Goal: Complete application form: Complete application form

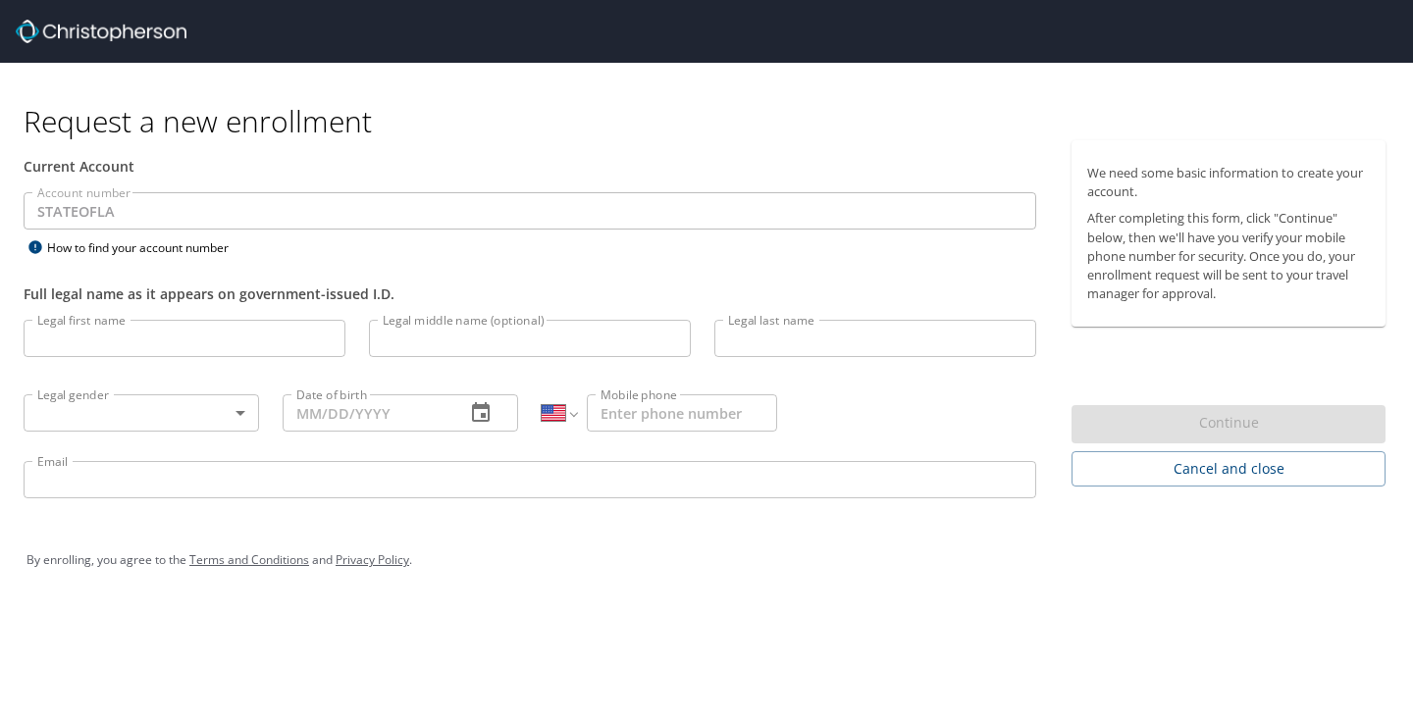
select select "US"
click at [134, 339] on input "Legal first name" at bounding box center [185, 338] width 322 height 37
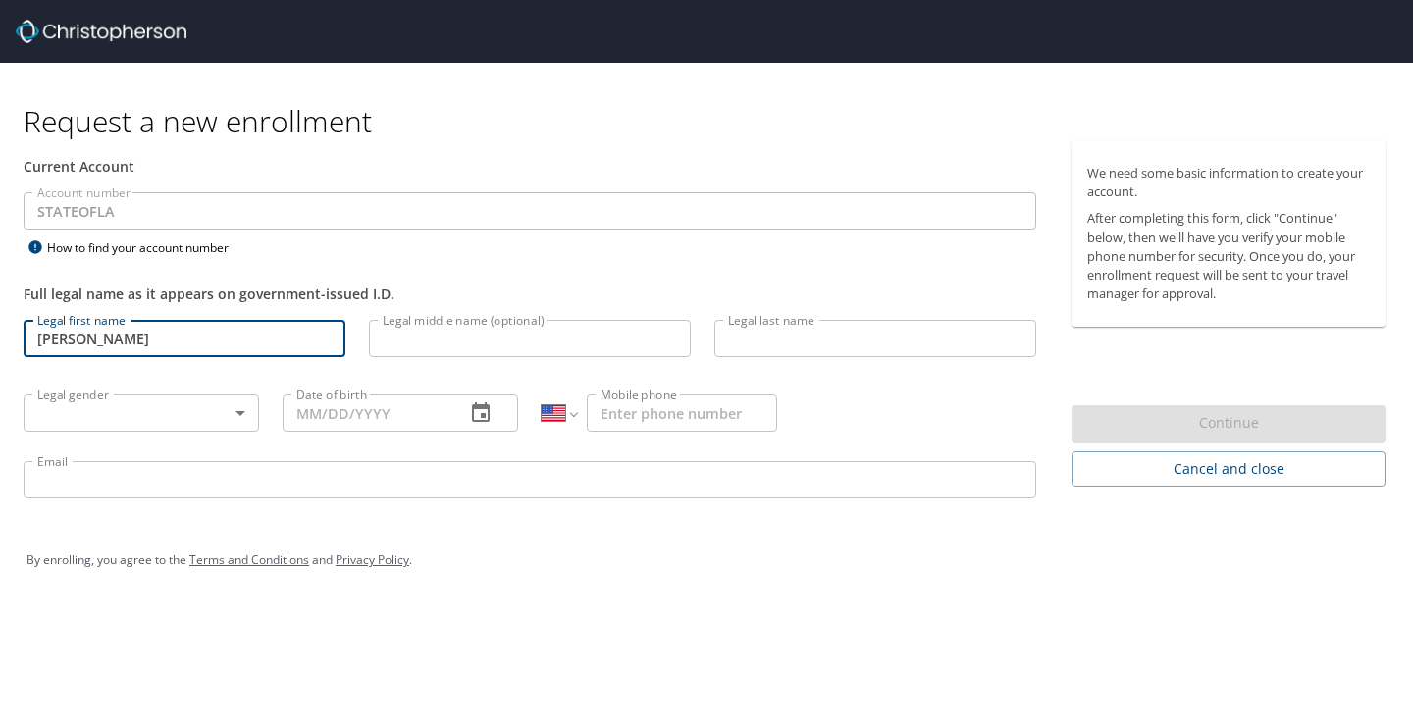
type input "[PERSON_NAME]"
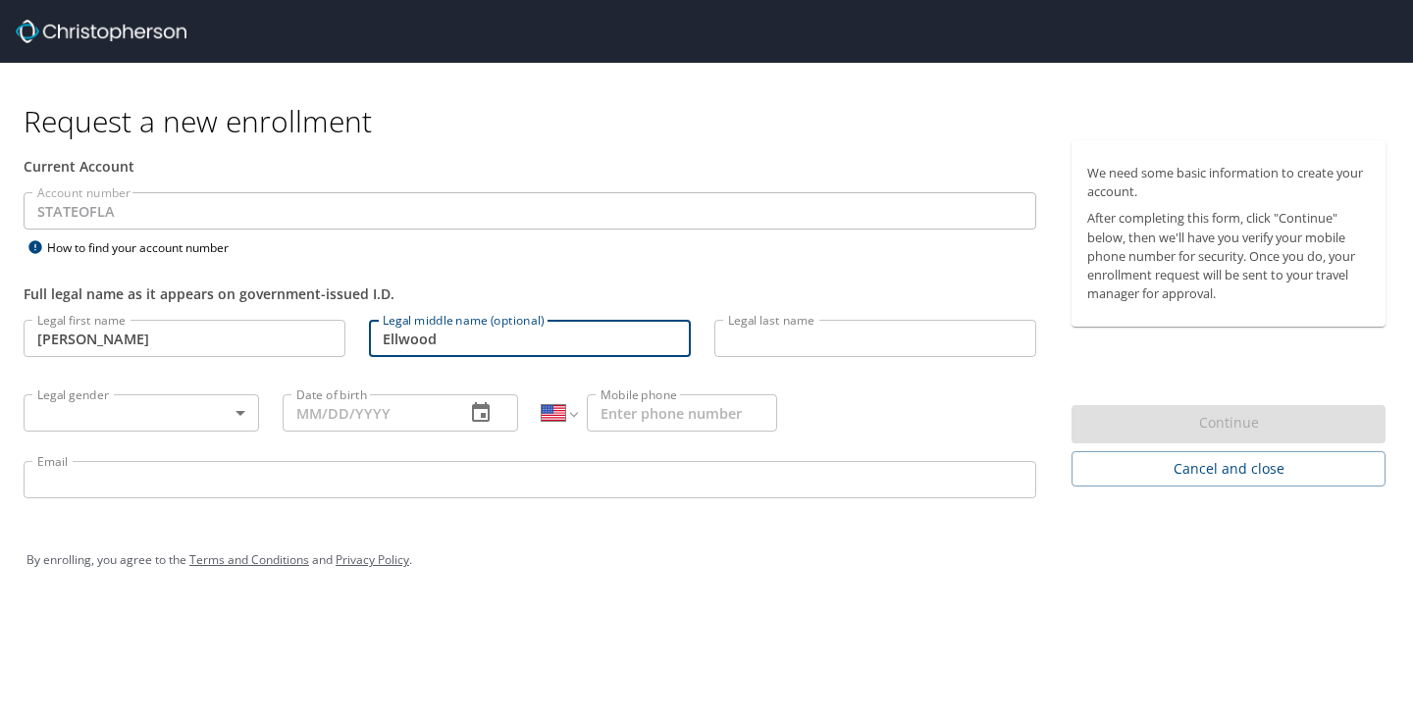
type input "Ellwood"
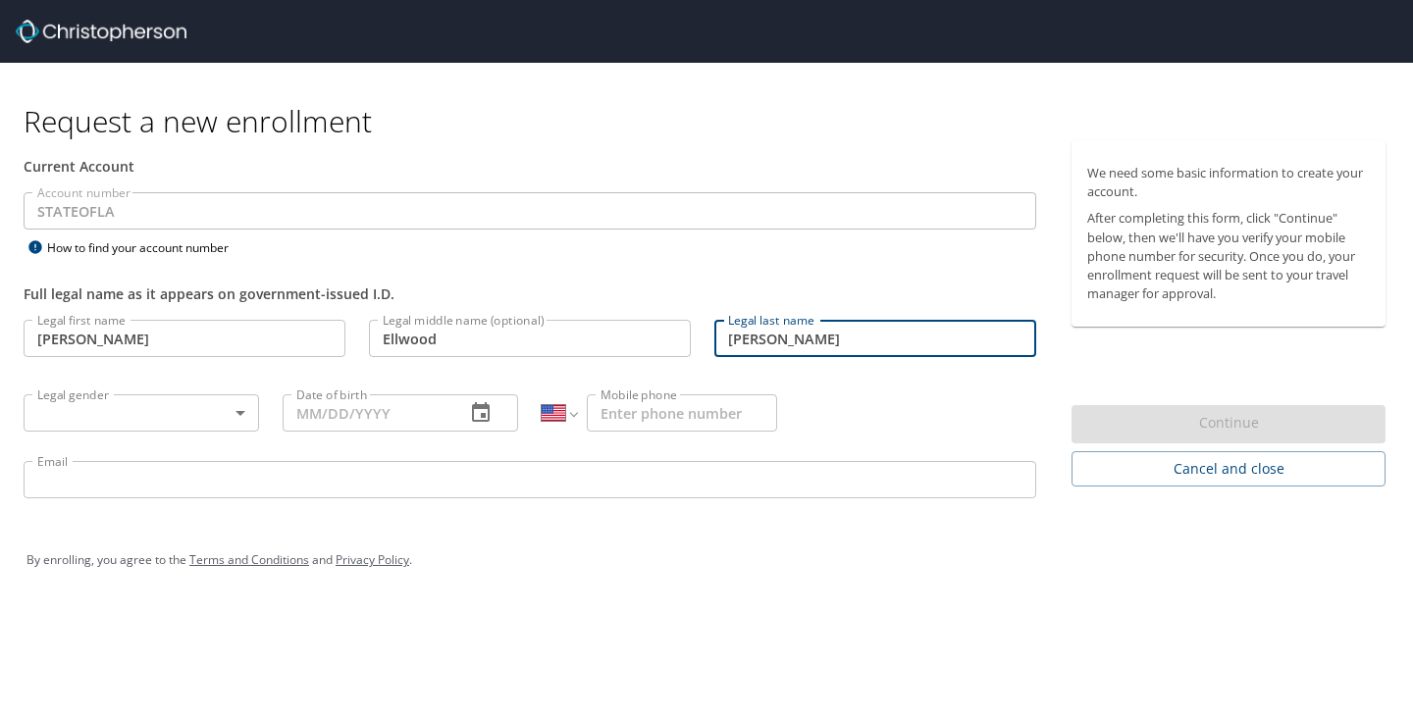
type input "[PERSON_NAME]"
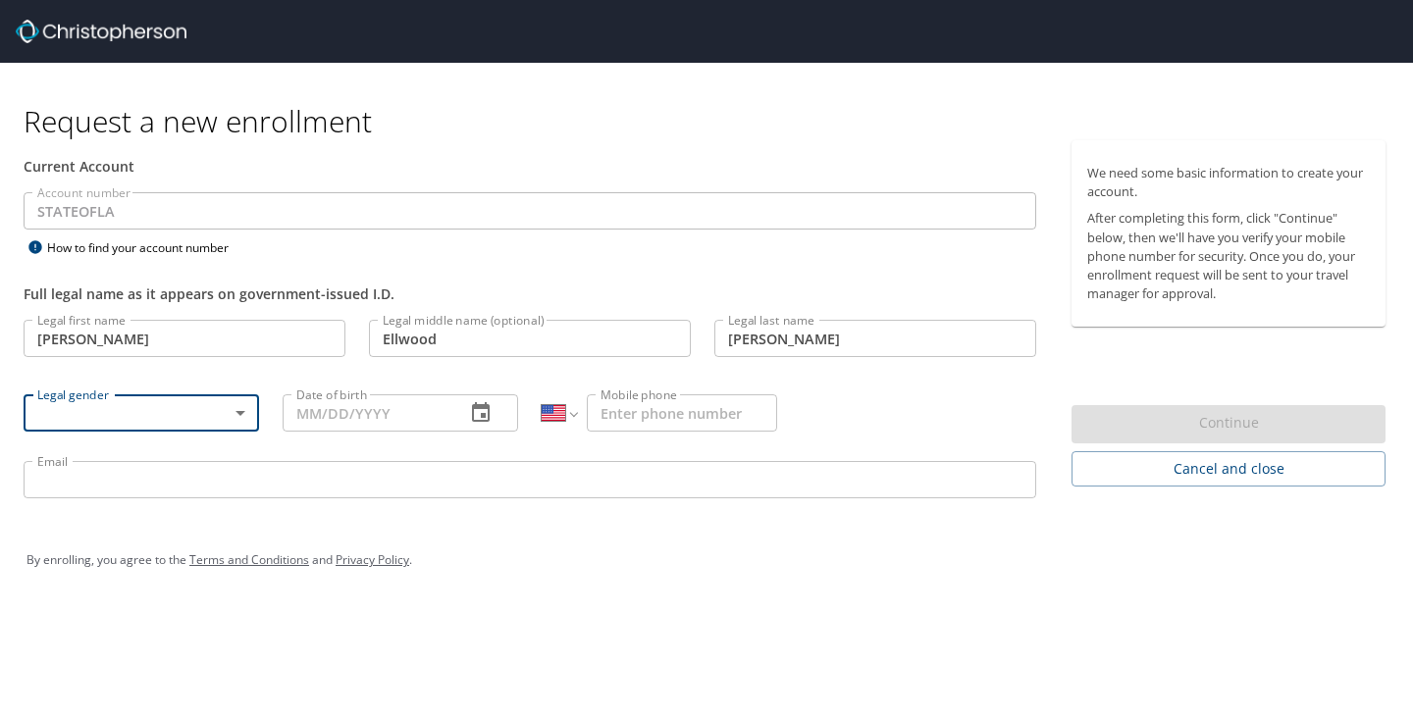
click at [248, 407] on body "Request a new enrollment Current Account Account number STATEOFLA Account numbe…" at bounding box center [706, 358] width 1413 height 717
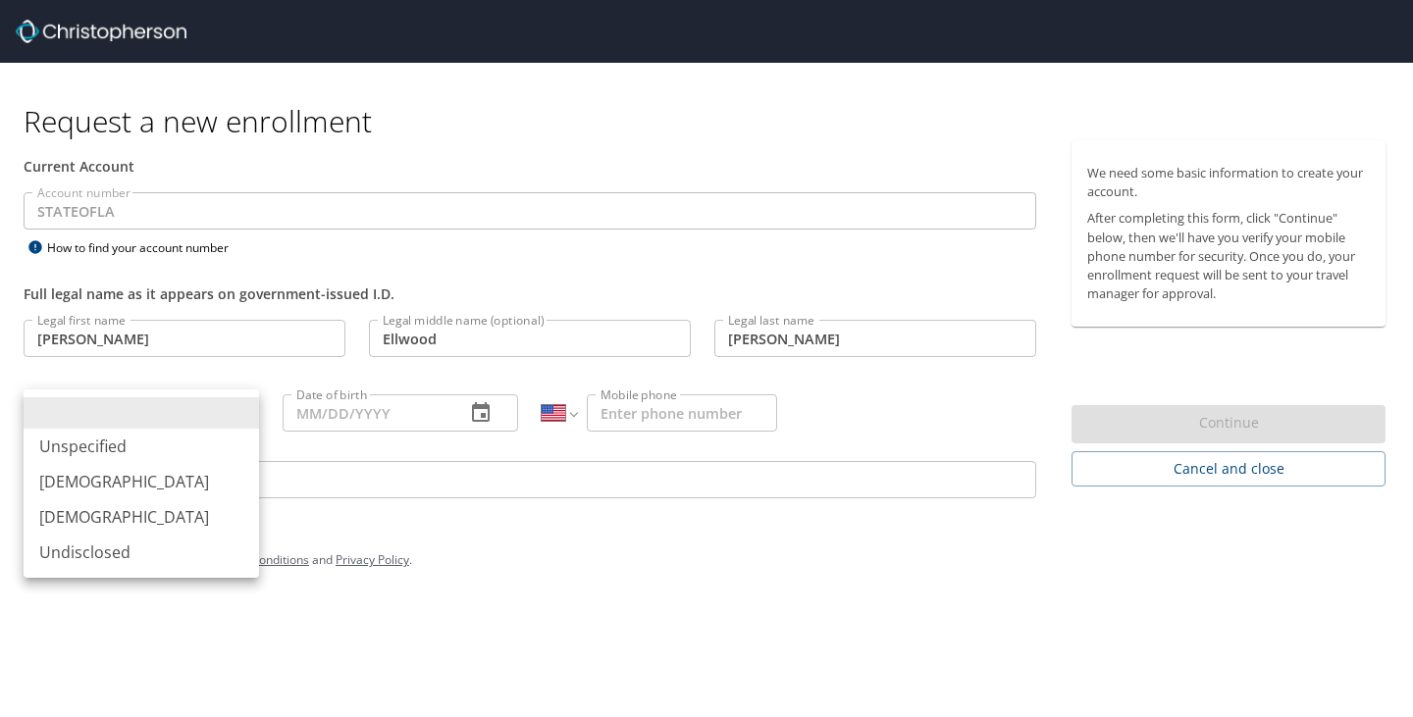
click at [158, 515] on li "[DEMOGRAPHIC_DATA]" at bounding box center [141, 516] width 235 height 35
type input "[DEMOGRAPHIC_DATA]"
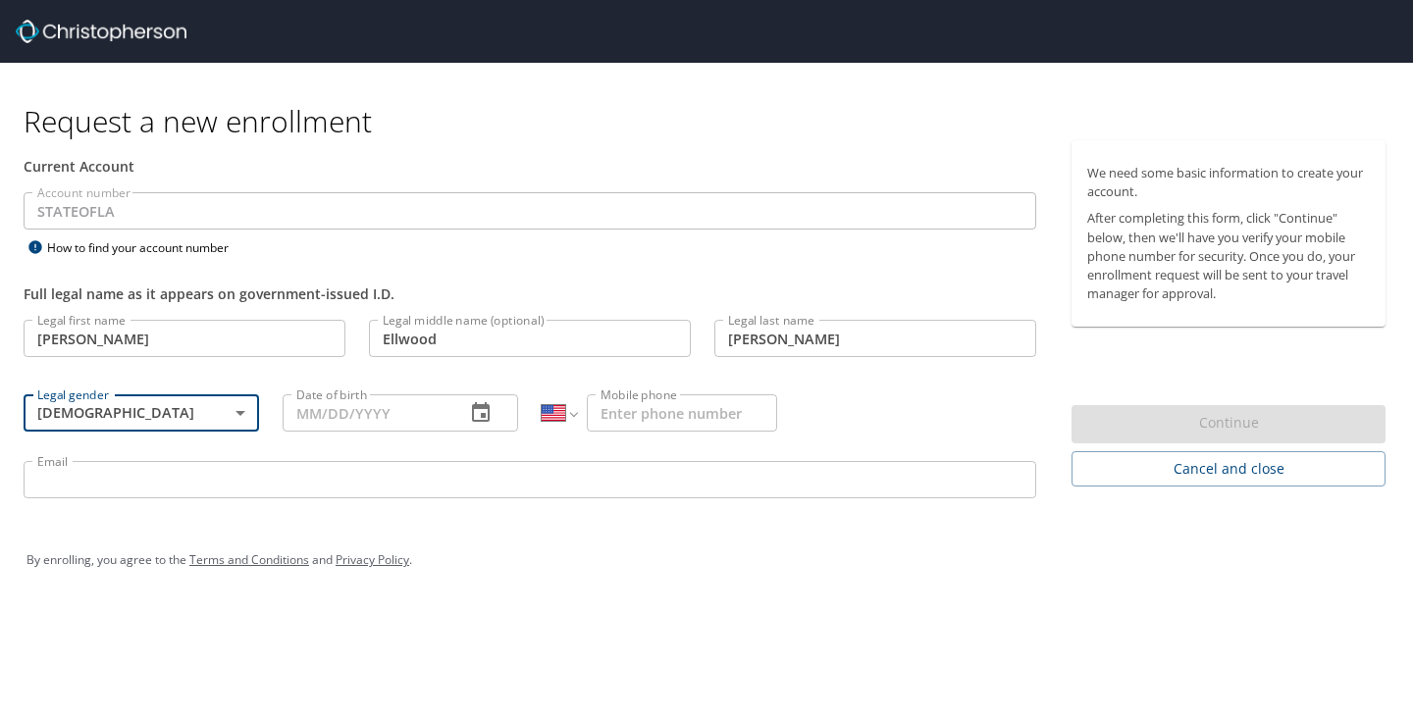
click at [342, 416] on input "Date of birth" at bounding box center [366, 412] width 167 height 37
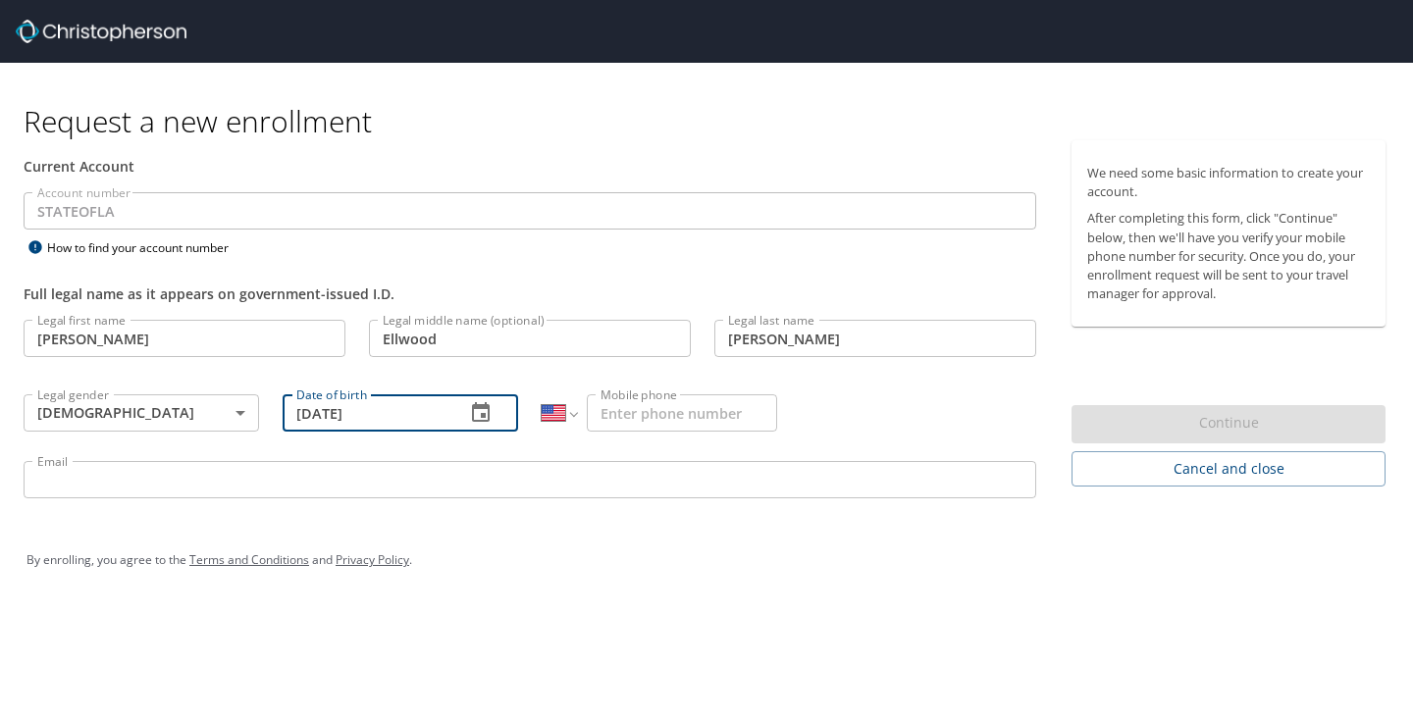
type input "[DATE]"
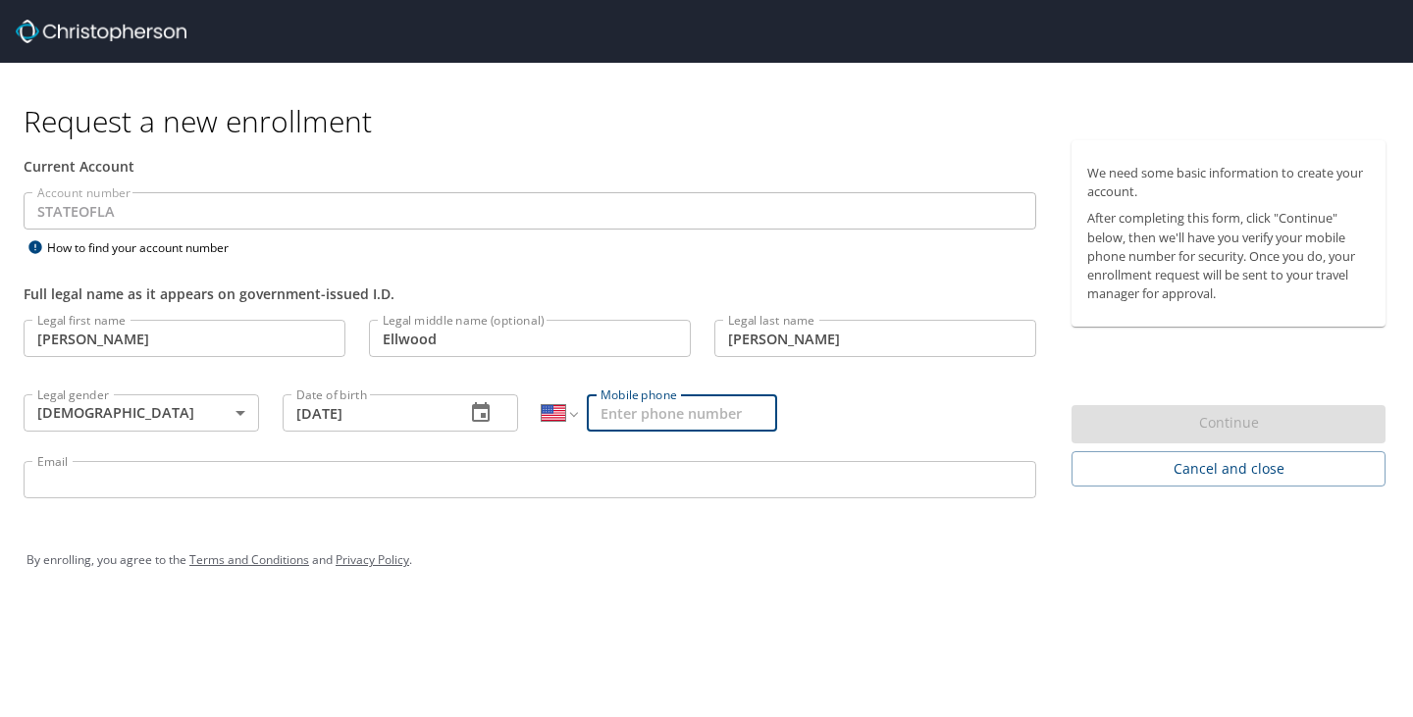
click at [654, 419] on input "Mobile phone" at bounding box center [682, 412] width 190 height 37
type input "[PHONE_NUMBER]"
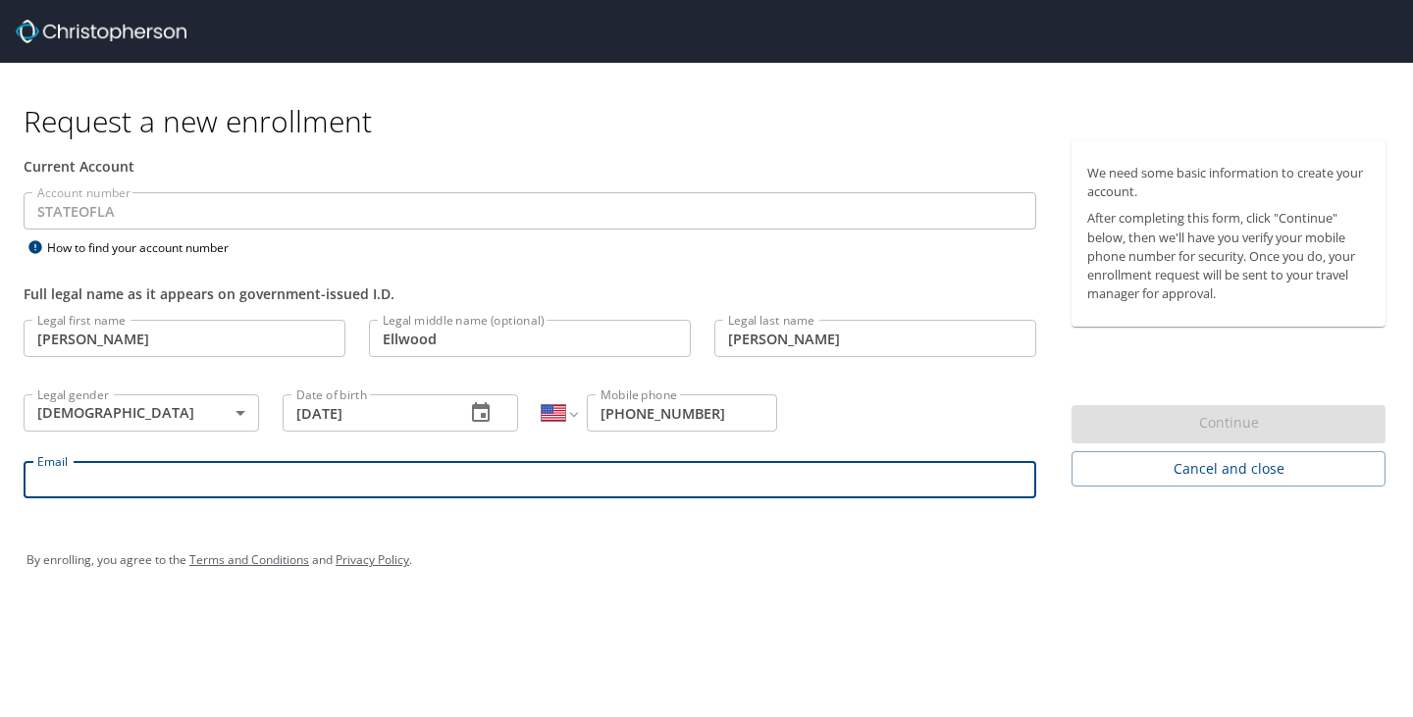
click at [332, 490] on input "Email" at bounding box center [530, 479] width 1013 height 37
type input "[EMAIL_ADDRESS][DOMAIN_NAME]"
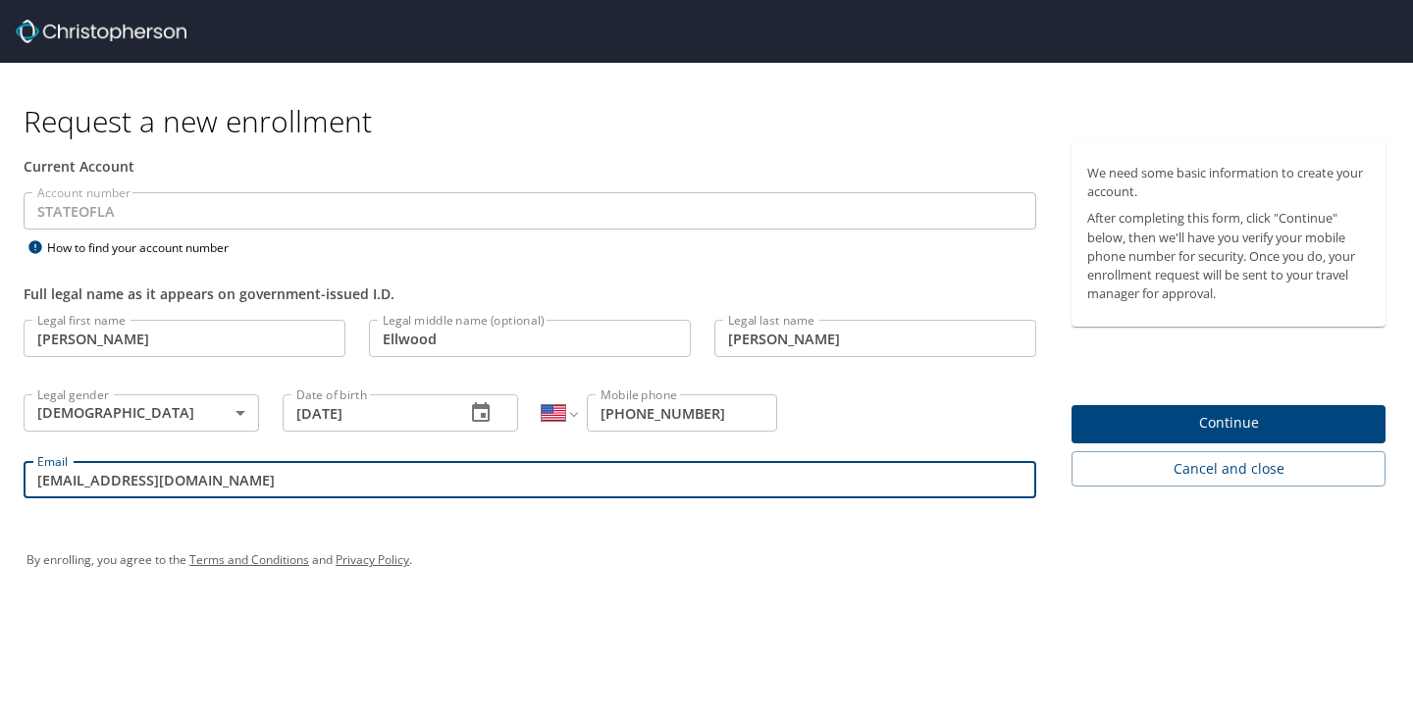
click at [1250, 414] on span "Continue" at bounding box center [1228, 423] width 283 height 25
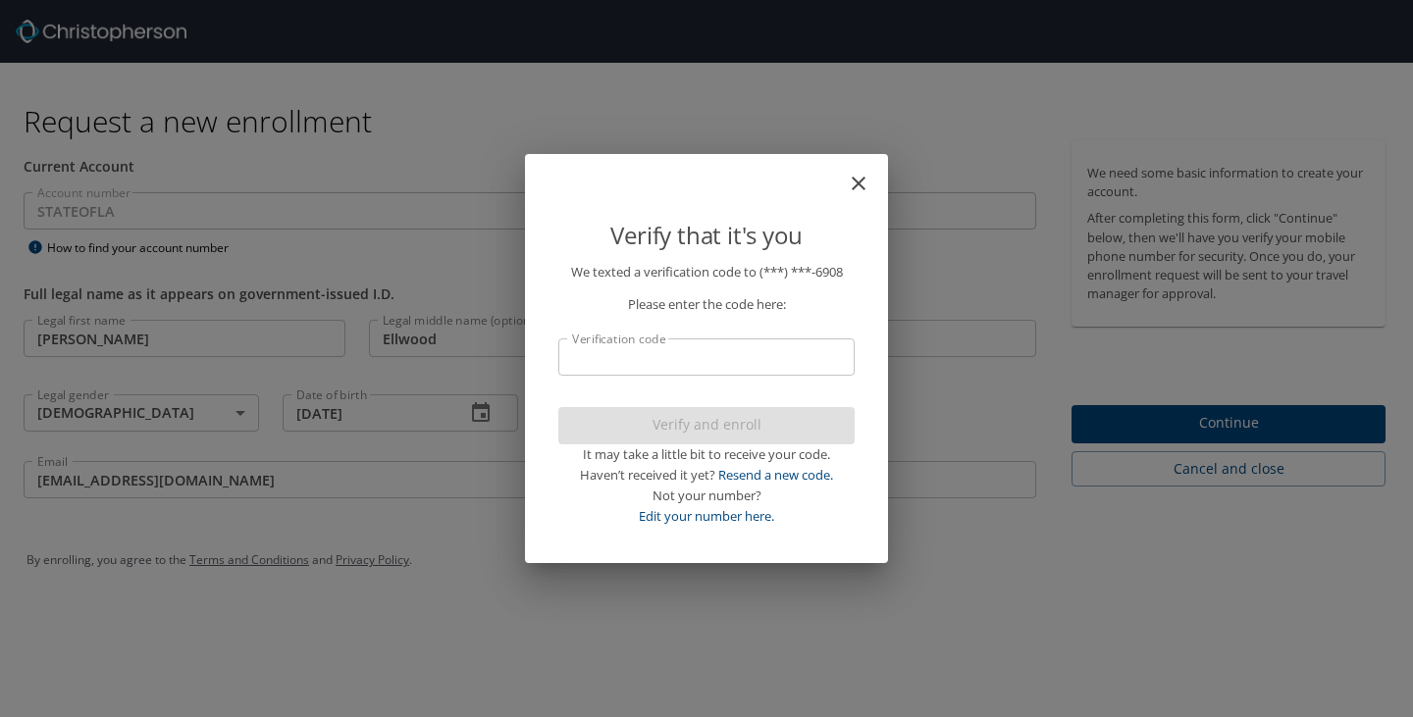
click at [705, 367] on input "Verification code" at bounding box center [706, 356] width 296 height 37
type input "6650"
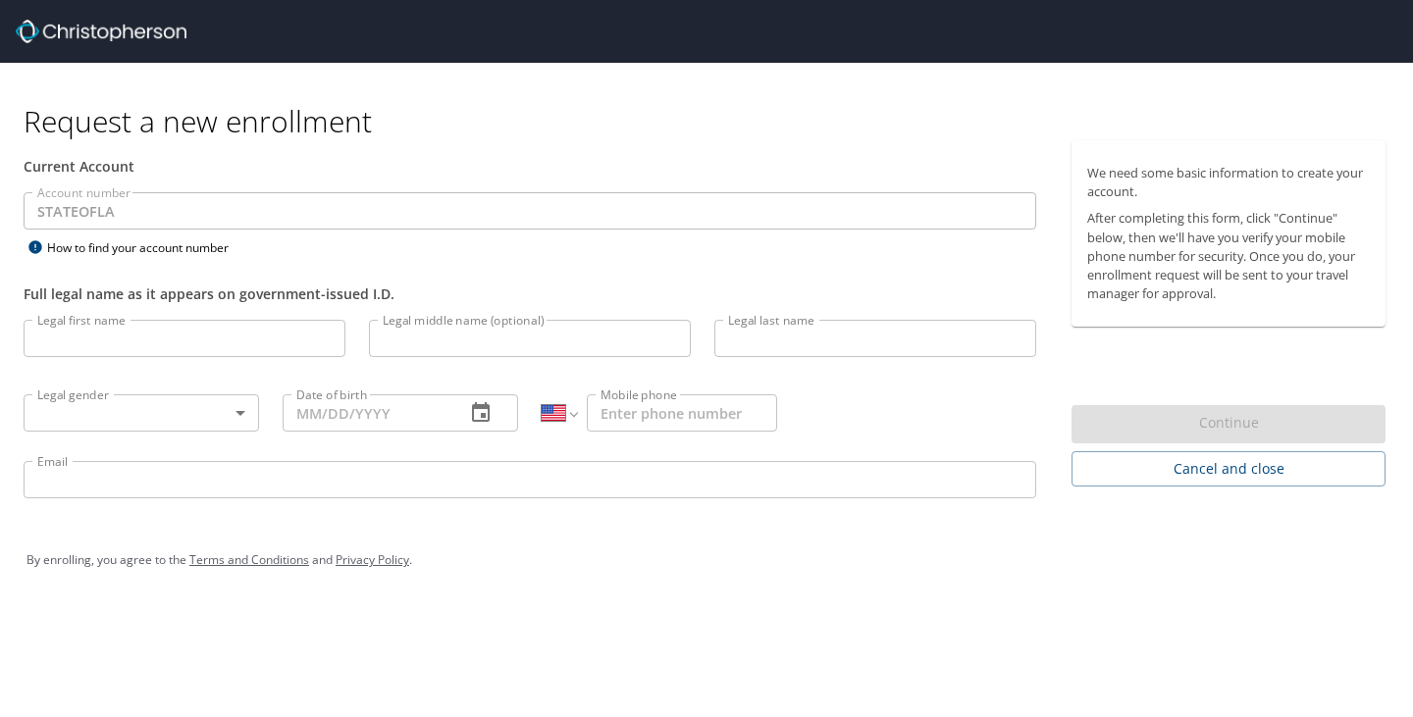
select select "US"
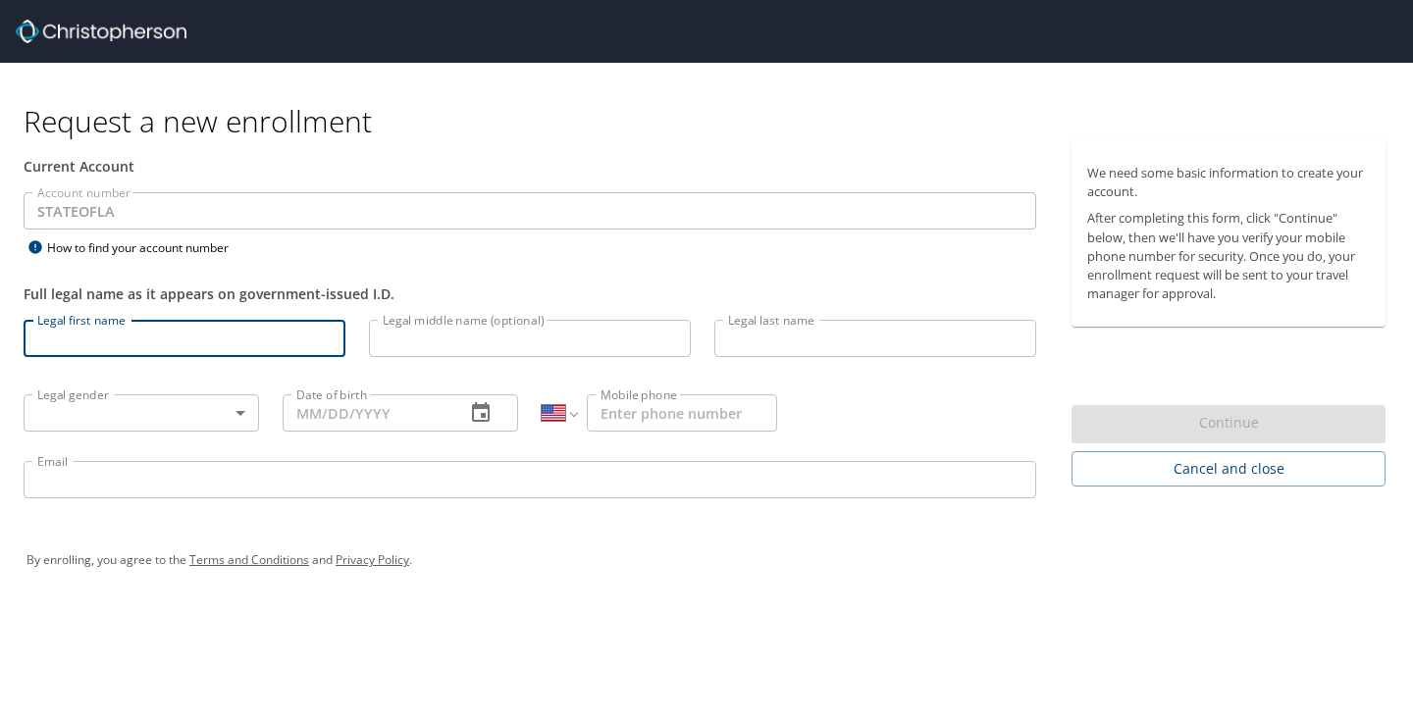
click at [108, 331] on input "Legal first name" at bounding box center [185, 338] width 322 height 37
type input "[PERSON_NAME]"
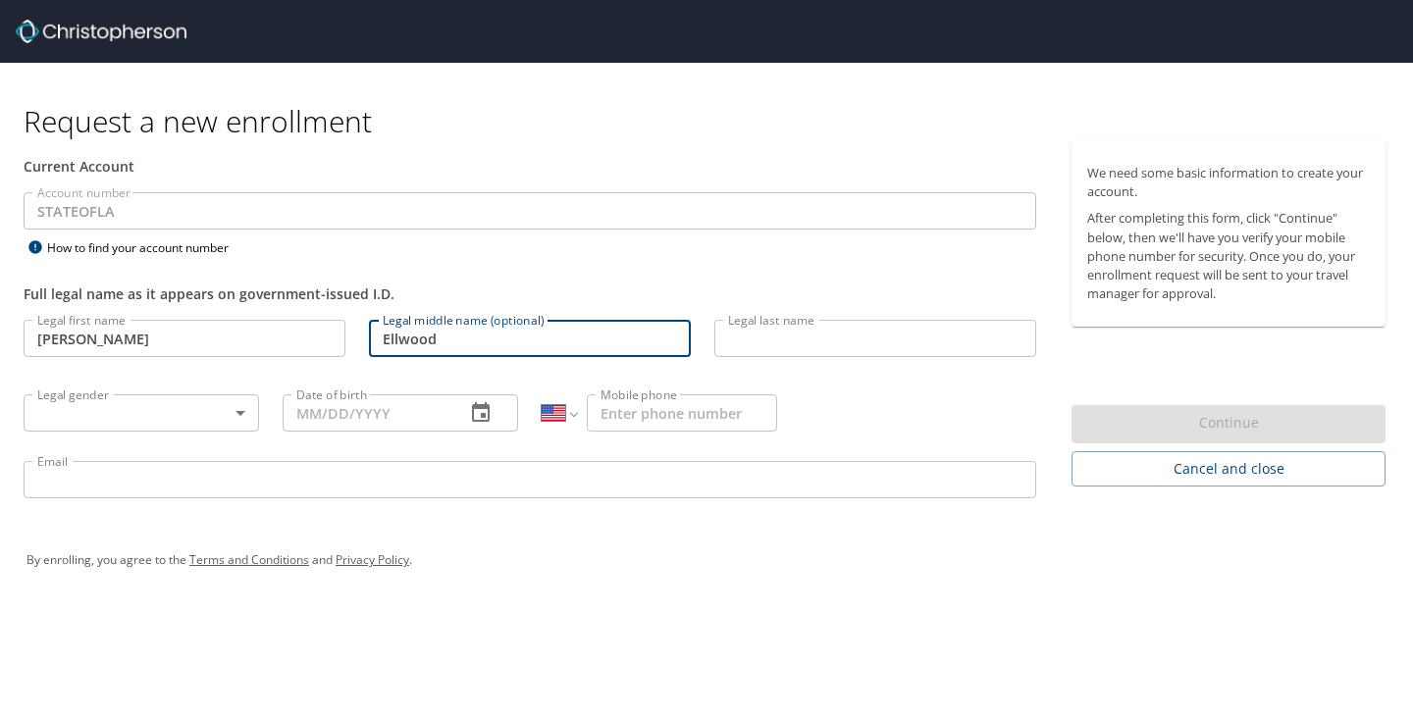
type input "Ellwood"
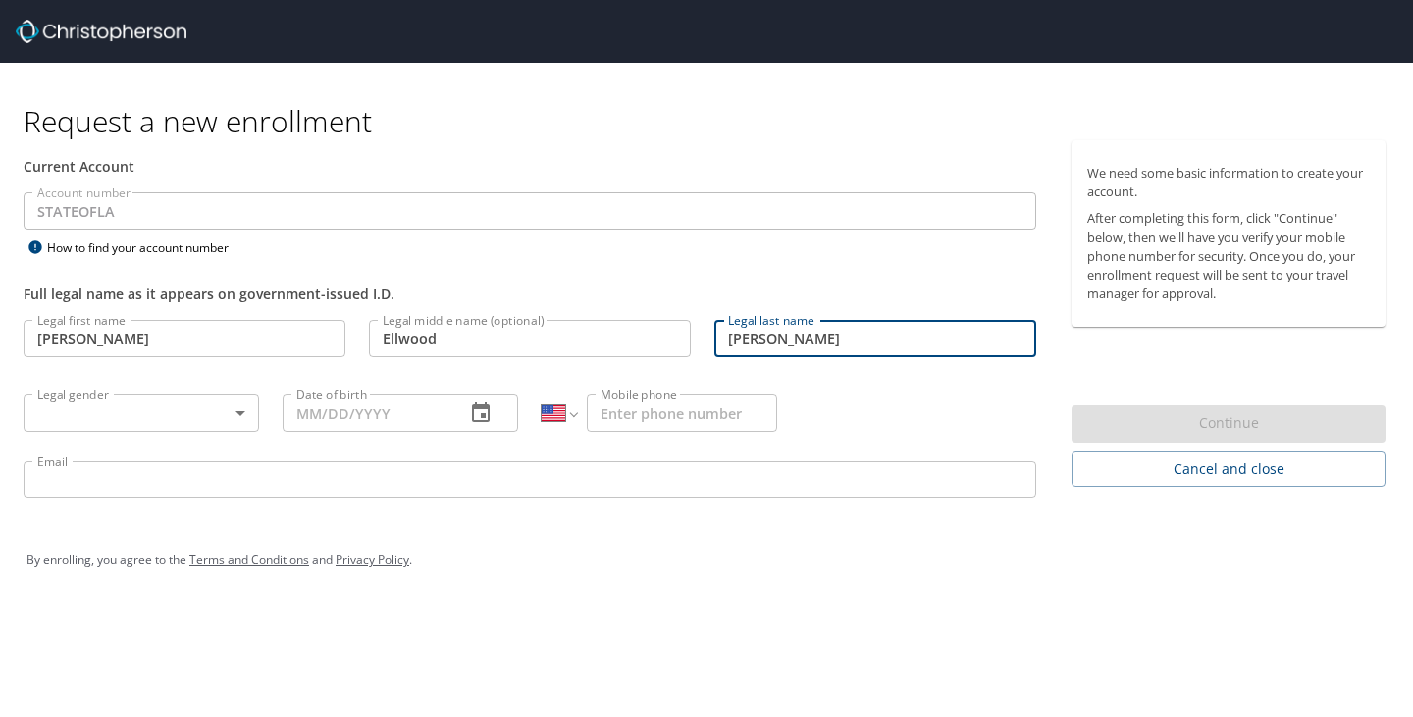
type input "[PERSON_NAME]"
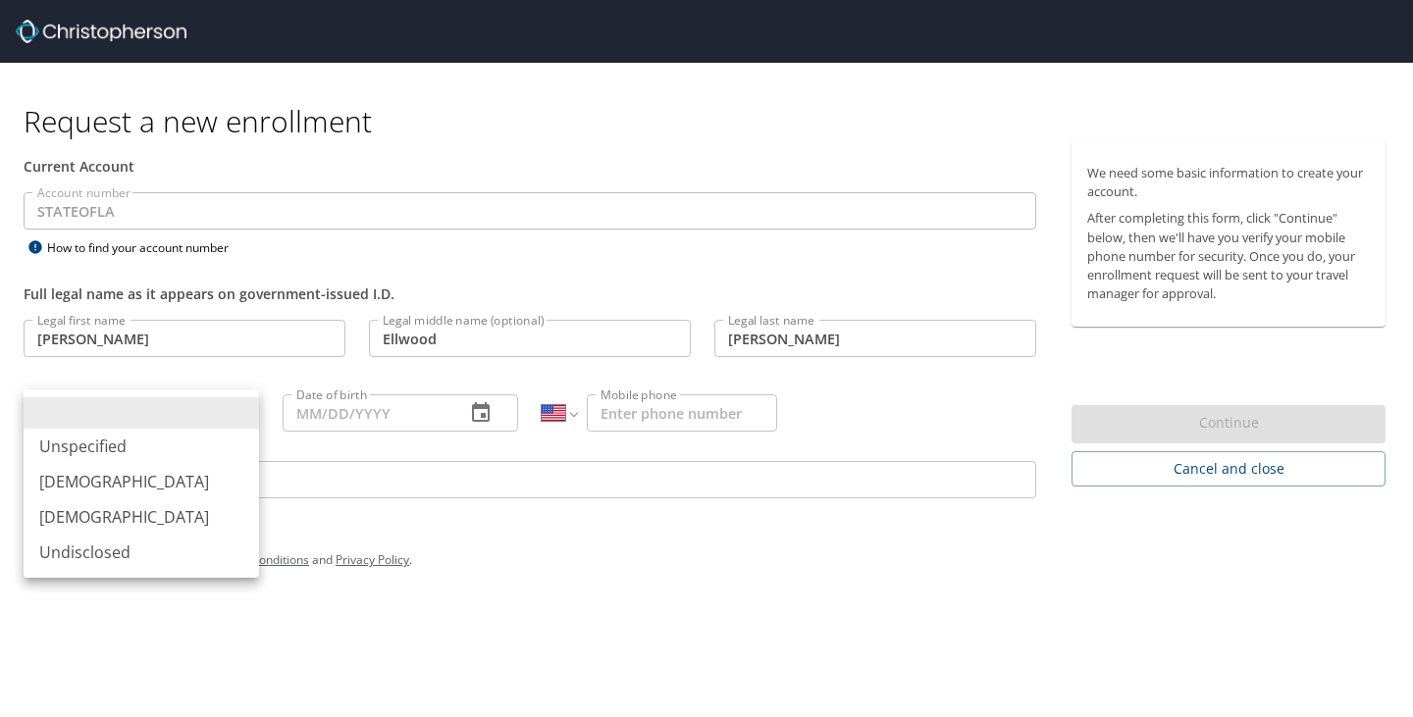
click at [222, 410] on body "Request a new enrollment Current Account Account number STATEOFLA Account numbe…" at bounding box center [706, 358] width 1413 height 717
click at [164, 508] on li "[DEMOGRAPHIC_DATA]" at bounding box center [141, 516] width 235 height 35
type input "[DEMOGRAPHIC_DATA]"
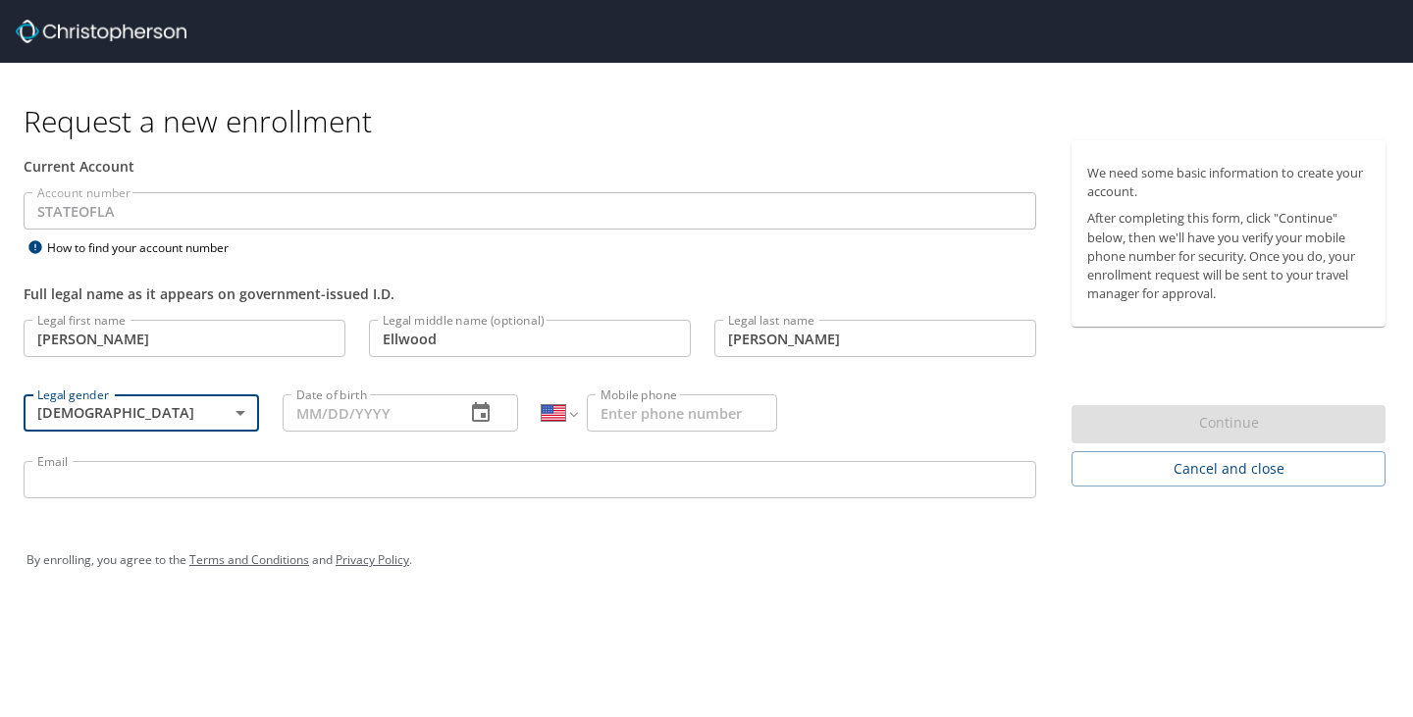
click at [369, 415] on input "Date of birth" at bounding box center [366, 412] width 167 height 37
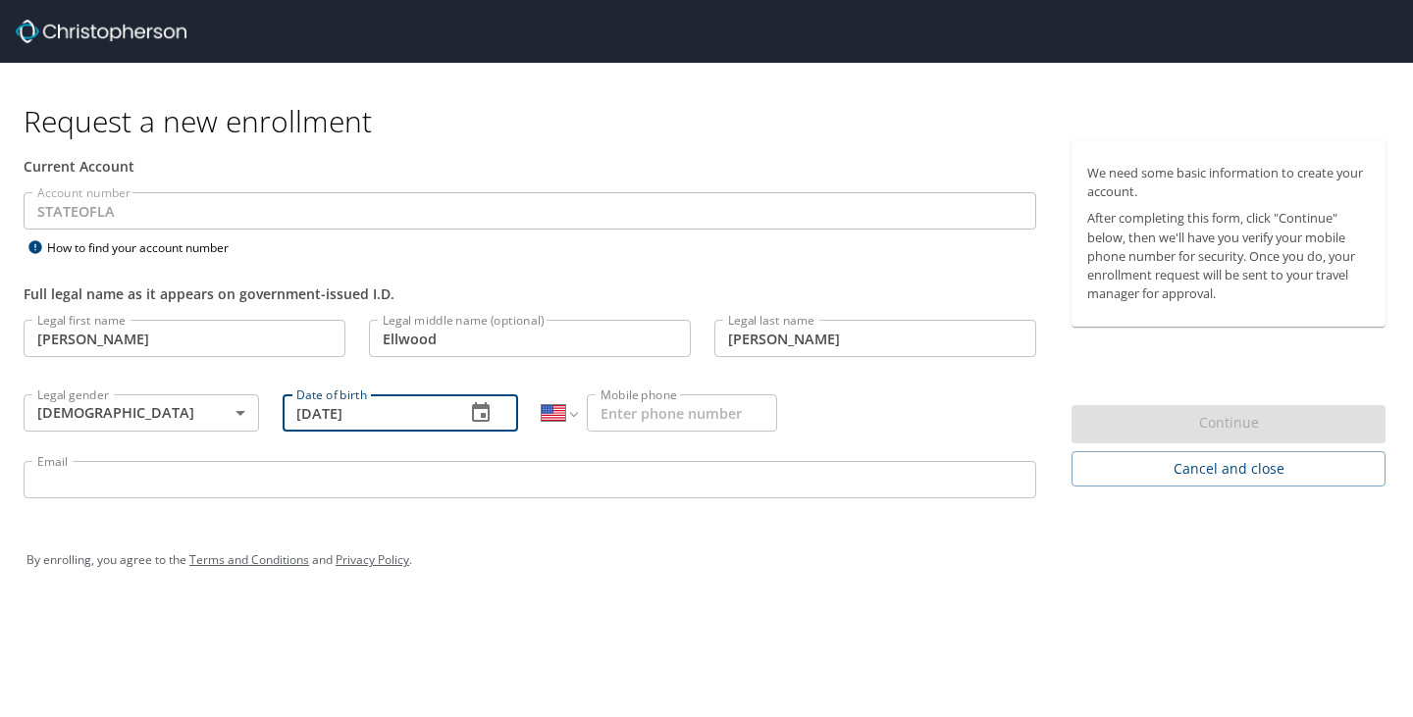
type input "[DATE]"
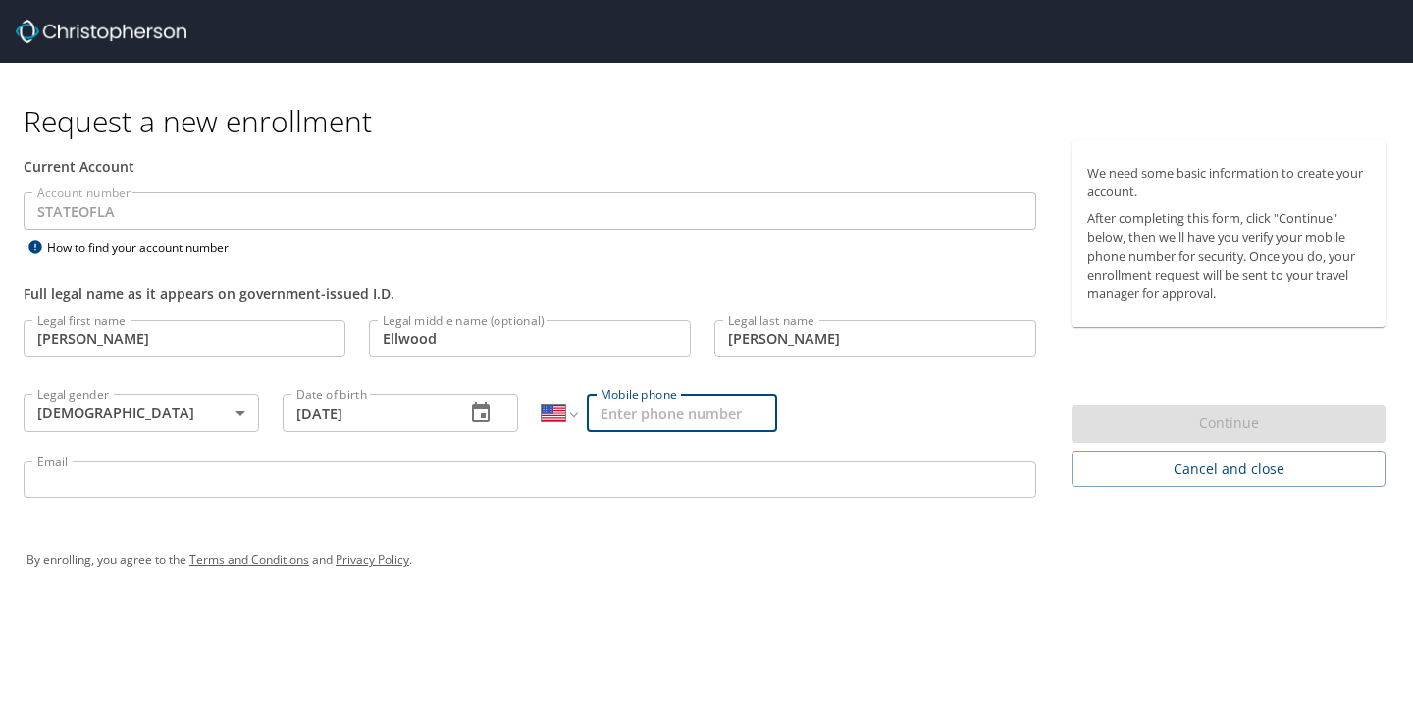
click at [632, 424] on input "Mobile phone" at bounding box center [682, 412] width 190 height 37
type input "[PHONE_NUMBER]"
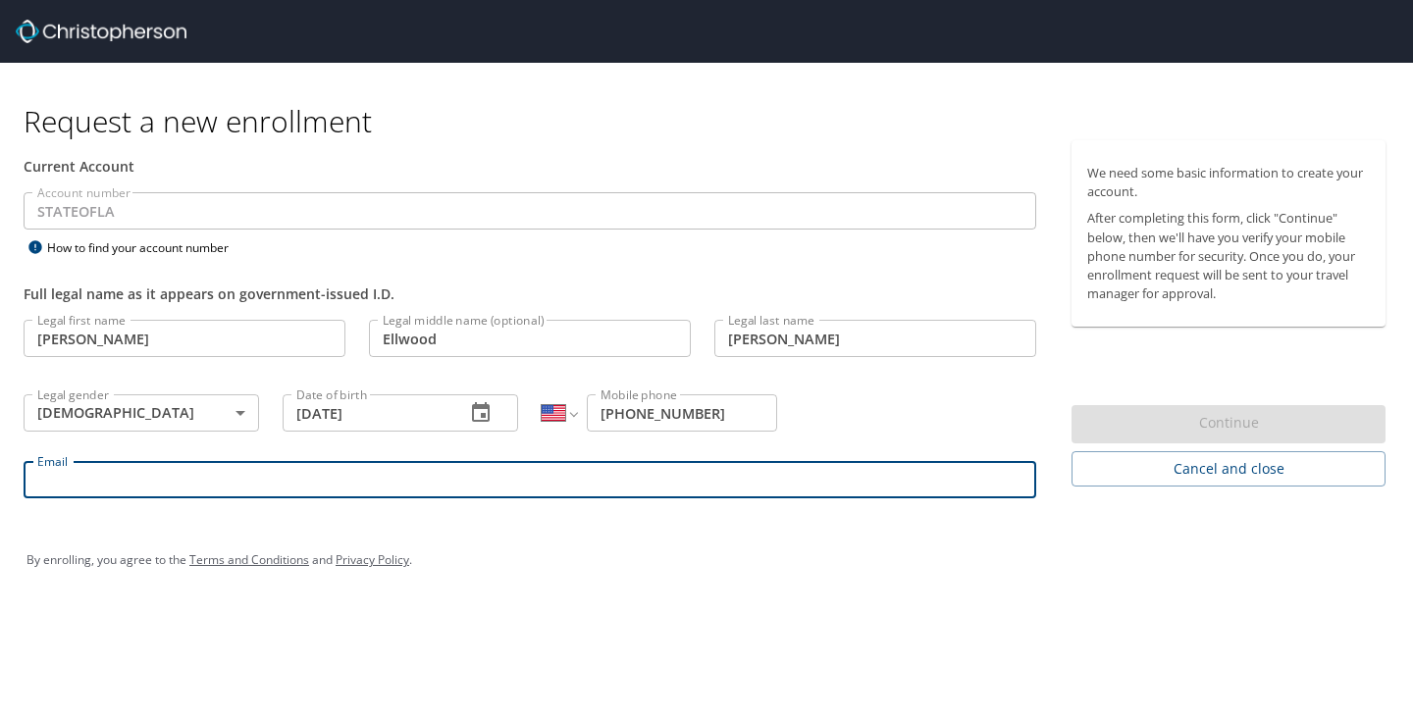
click at [363, 495] on input "Email" at bounding box center [530, 479] width 1013 height 37
type input "[EMAIL_ADDRESS][DOMAIN_NAME]"
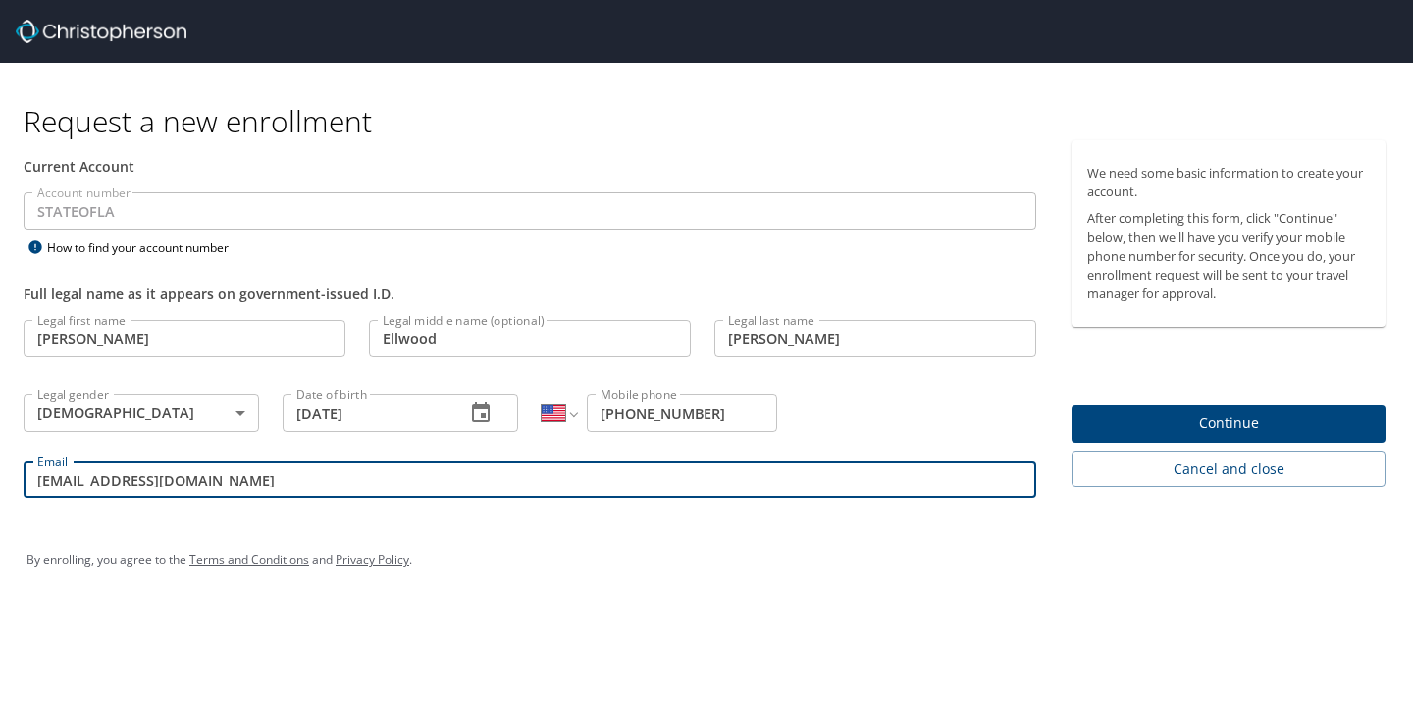
click at [1184, 428] on span "Continue" at bounding box center [1228, 423] width 283 height 25
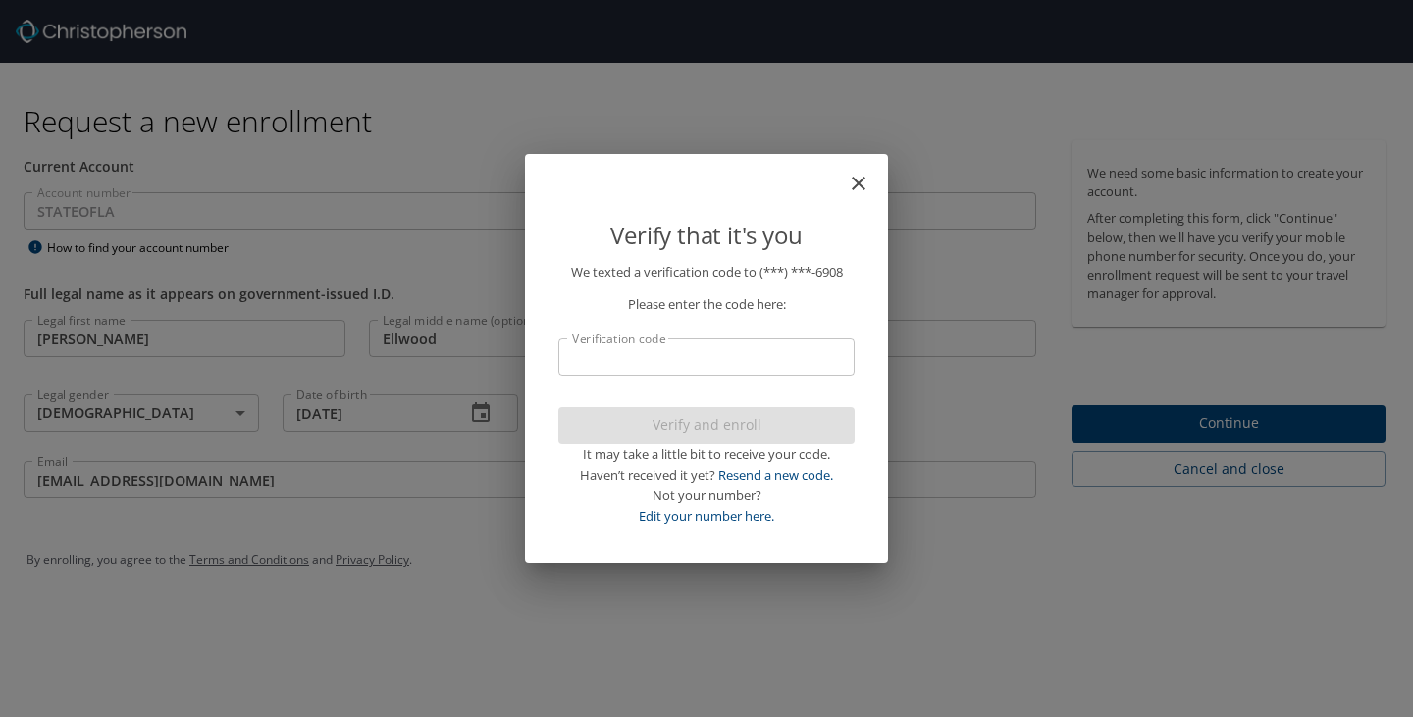
click at [748, 357] on input "Verification code" at bounding box center [706, 356] width 296 height 37
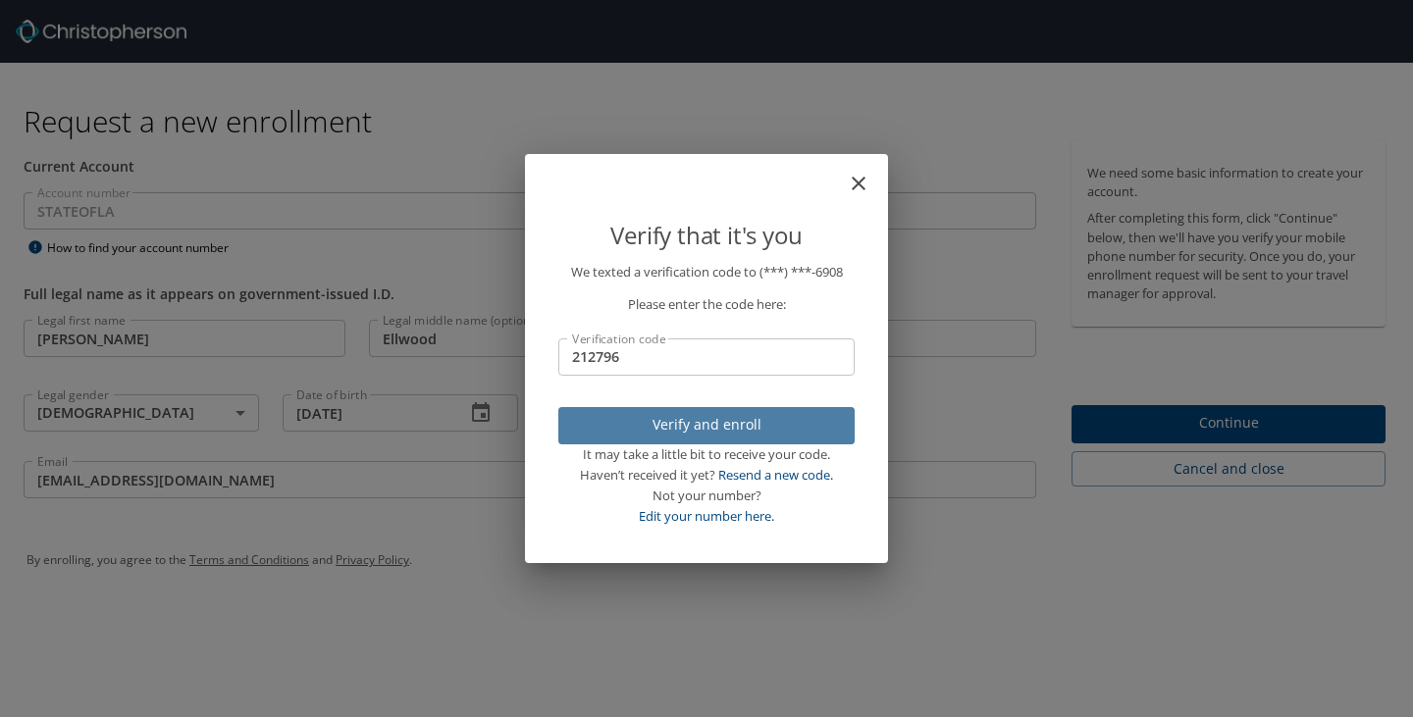
click at [759, 431] on span "Verify and enroll" at bounding box center [706, 425] width 265 height 25
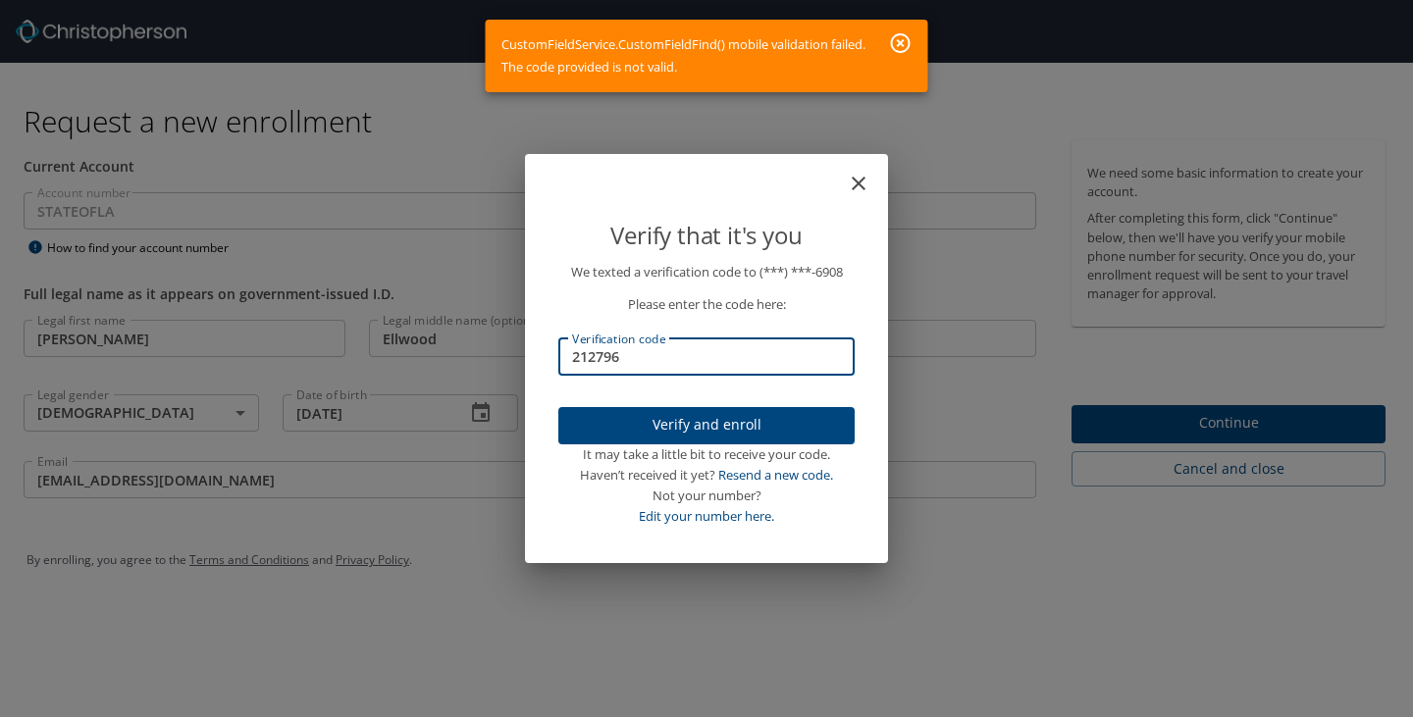
click at [634, 361] on input "212796" at bounding box center [706, 356] width 296 height 37
type input "271826"
click at [690, 432] on span "Verify and enroll" at bounding box center [706, 425] width 265 height 25
click at [1186, 421] on div "Verify that it's you We texted a verification code to (***) ***- 6908 Please en…" at bounding box center [706, 358] width 1413 height 717
click at [903, 34] on icon "button" at bounding box center [901, 43] width 20 height 20
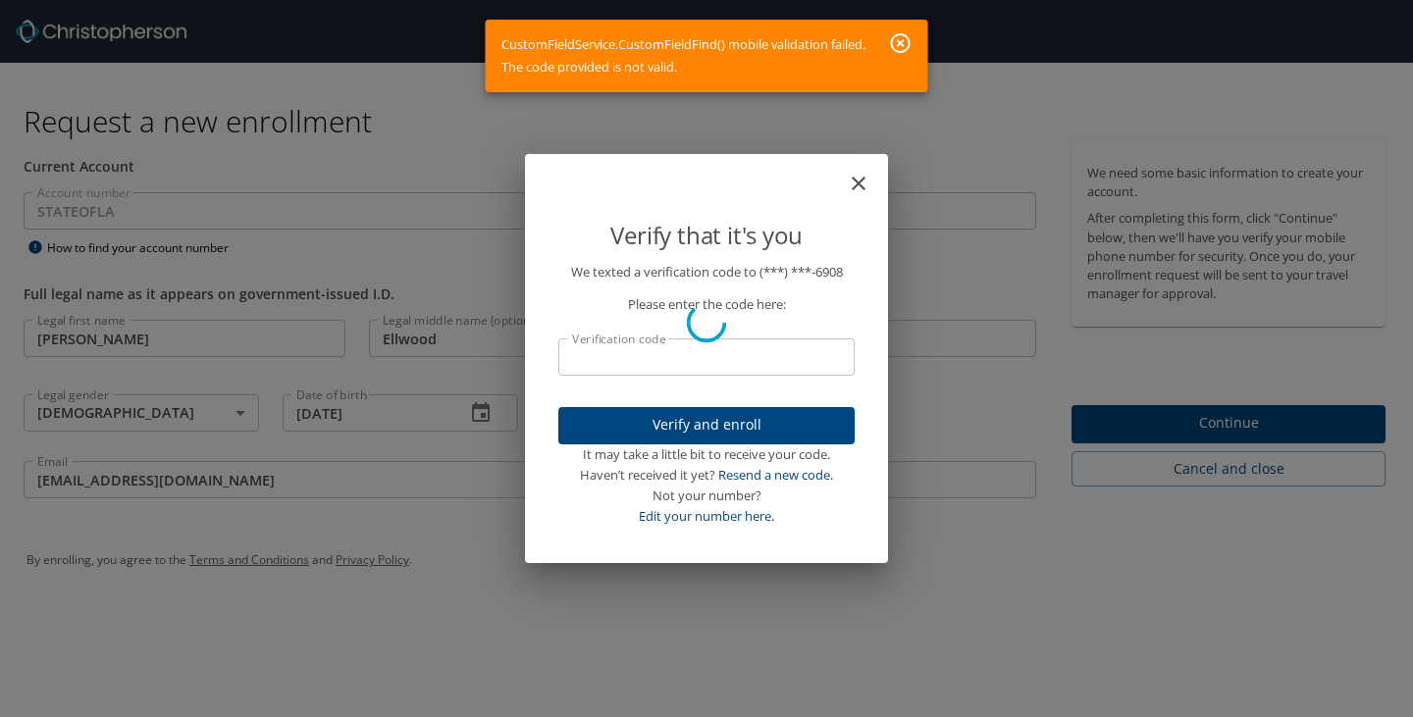
click at [901, 43] on icon "button" at bounding box center [901, 43] width 20 height 20
click at [901, 39] on icon "button" at bounding box center [901, 43] width 24 height 24
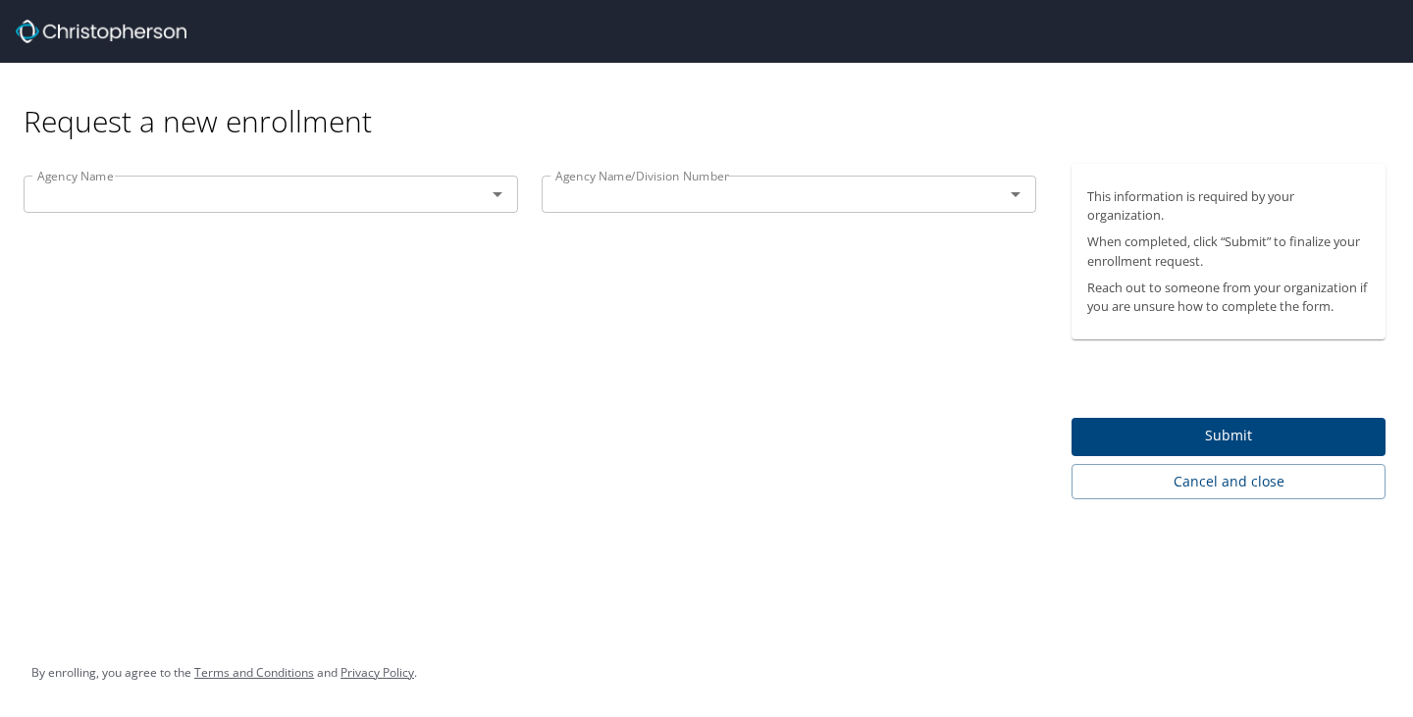
click at [407, 190] on input "text" at bounding box center [241, 195] width 425 height 26
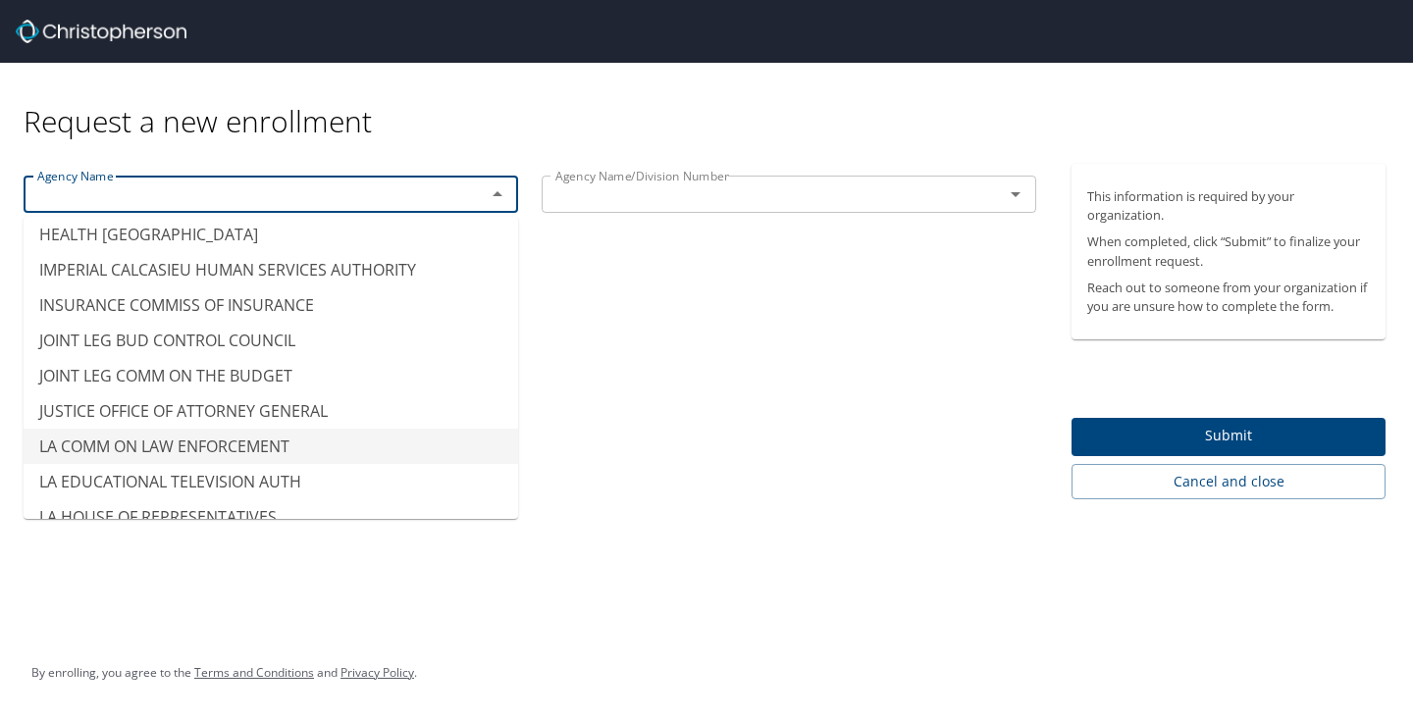
scroll to position [7947, 0]
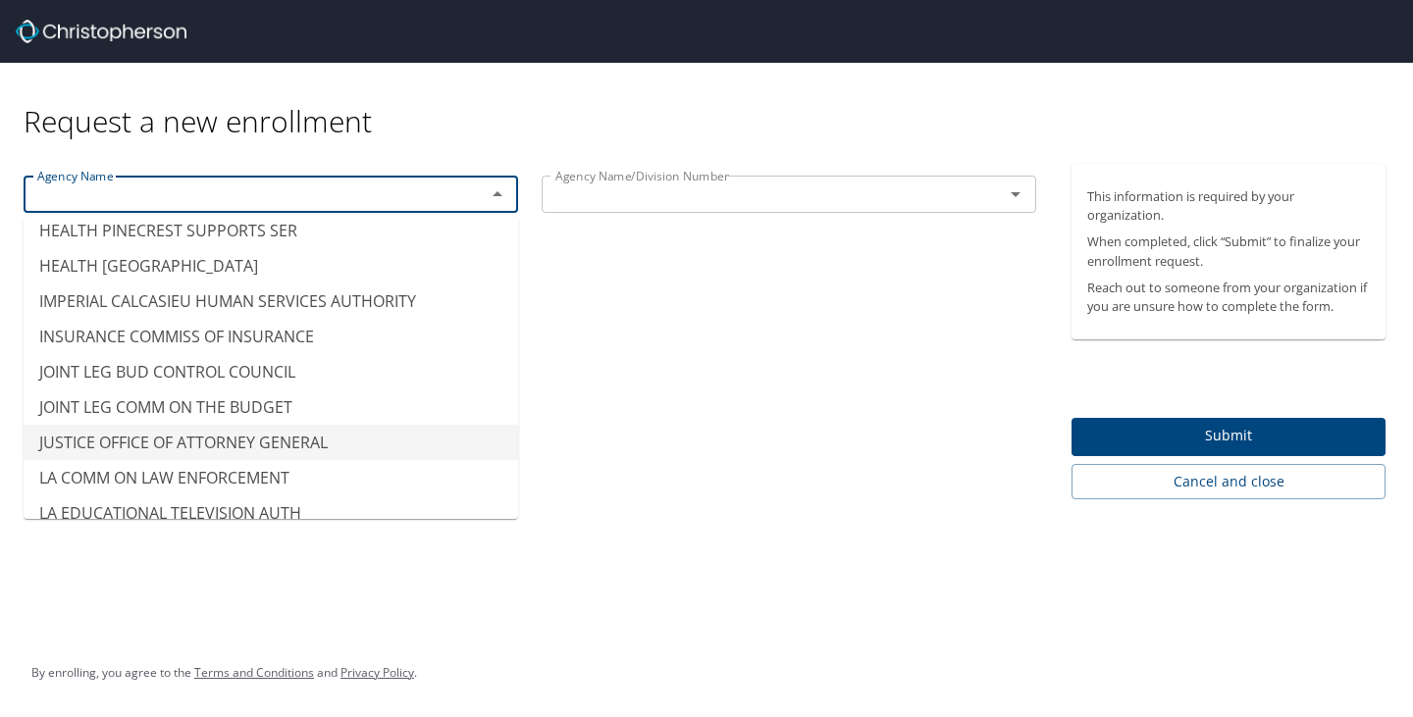
click at [238, 425] on li "JUSTICE OFFICE OF ATTORNEY GENERAL" at bounding box center [271, 442] width 494 height 35
type input "JUSTICE OFFICE OF ATTORNEY GENERAL"
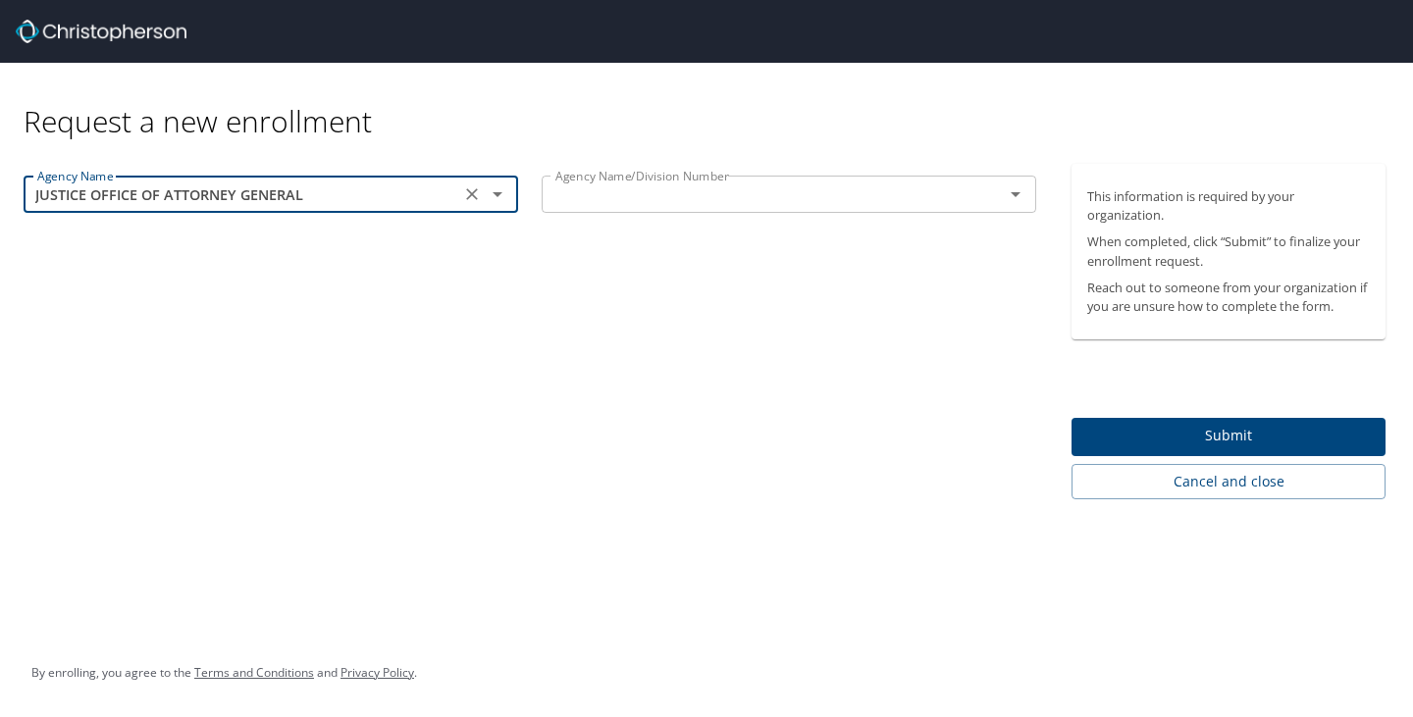
drag, startPoint x: 238, startPoint y: 420, endPoint x: 698, endPoint y: 181, distance: 517.8
click at [698, 181] on div "Agency Name/Division Number" at bounding box center [789, 194] width 494 height 37
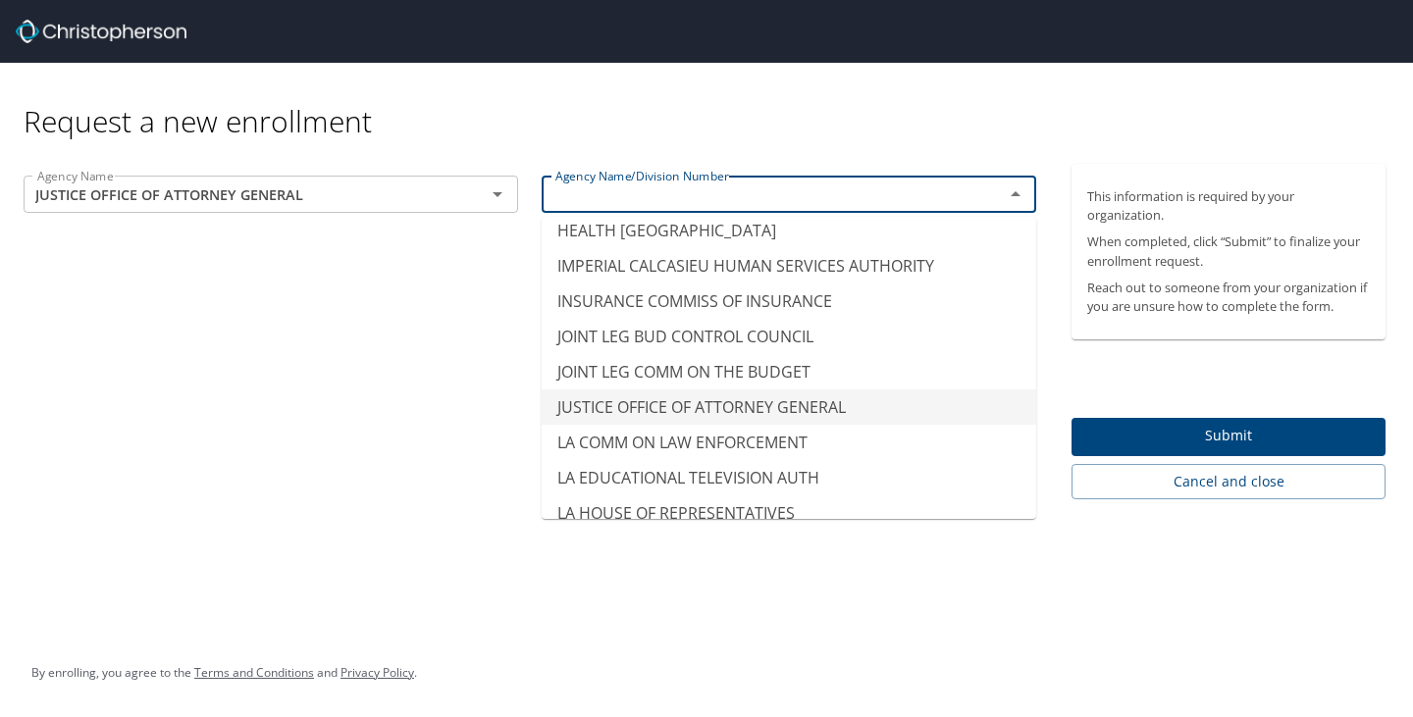
click at [593, 390] on li "JUSTICE OFFICE OF ATTORNEY GENERAL" at bounding box center [789, 407] width 494 height 35
type input "JUSTICE OFFICE OF ATTORNEY GENERAL"
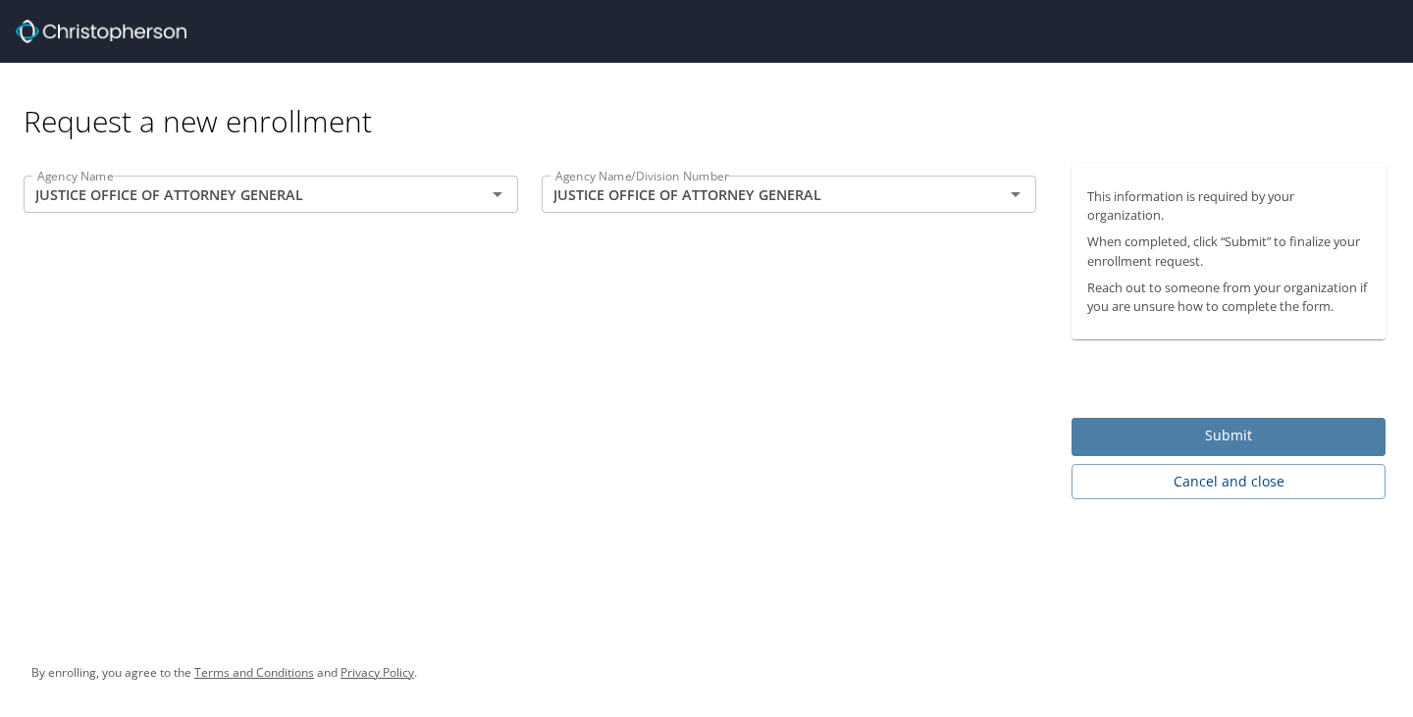
click at [1182, 436] on span "Submit" at bounding box center [1228, 436] width 283 height 25
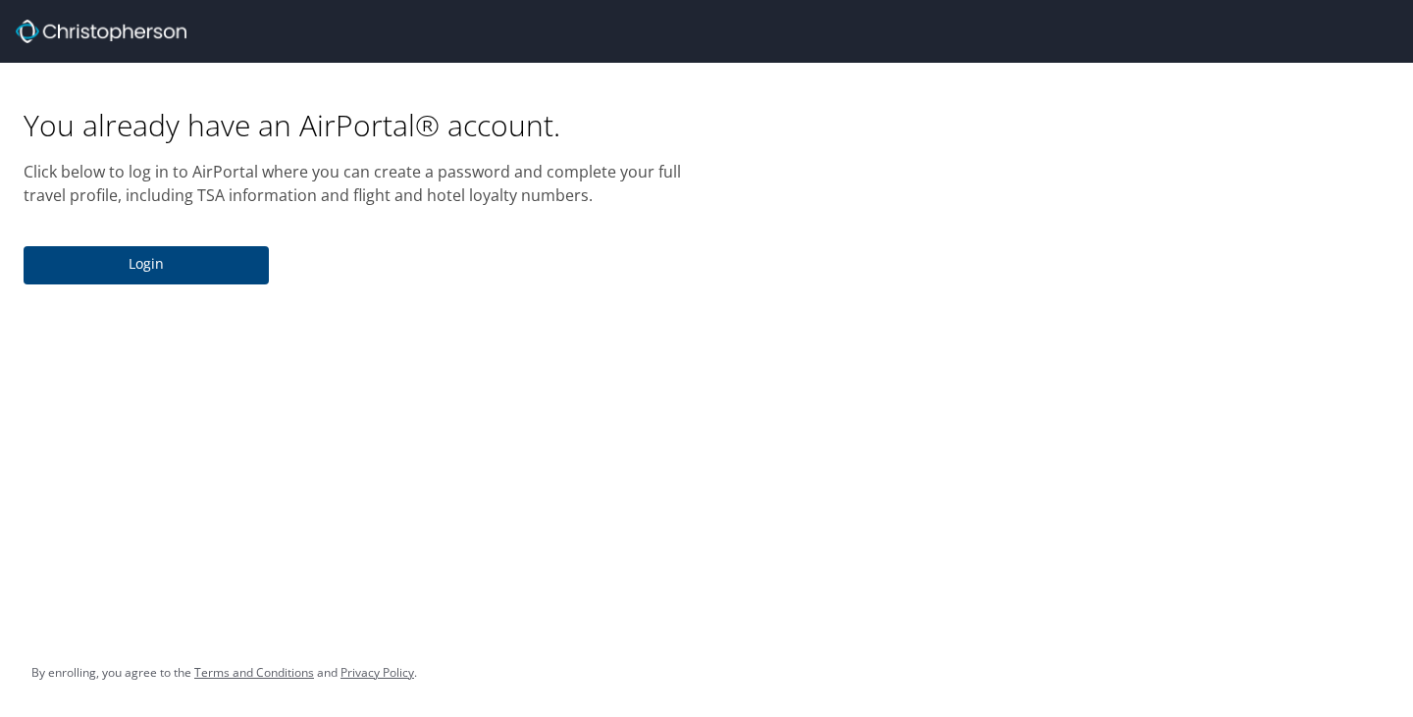
click at [145, 266] on span "Login" at bounding box center [146, 264] width 214 height 25
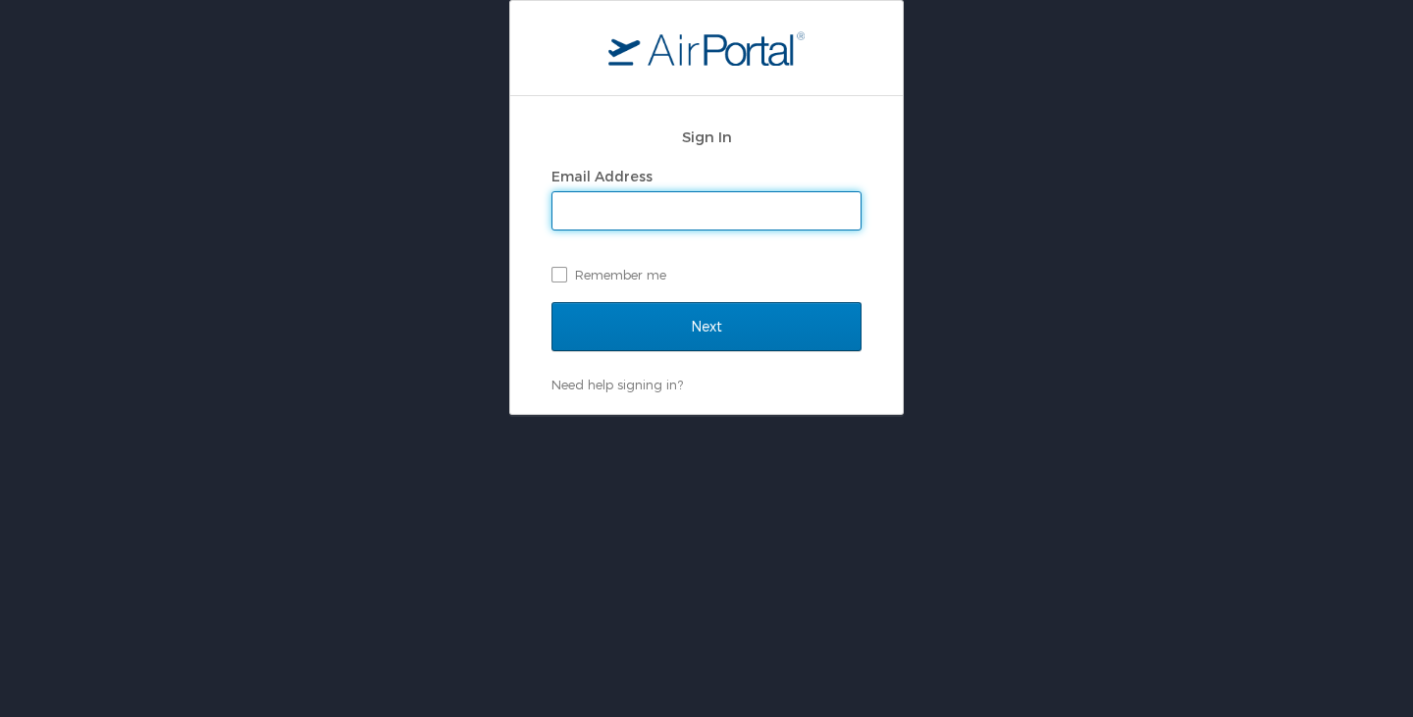
click at [644, 212] on input "Email Address" at bounding box center [706, 210] width 308 height 37
type input "[EMAIL_ADDRESS][DOMAIN_NAME][US_STATE]"
click at [555, 278] on label "Remember me" at bounding box center [706, 274] width 310 height 29
click at [555, 278] on input "Remember me" at bounding box center [557, 273] width 13 height 13
checkbox input "true"
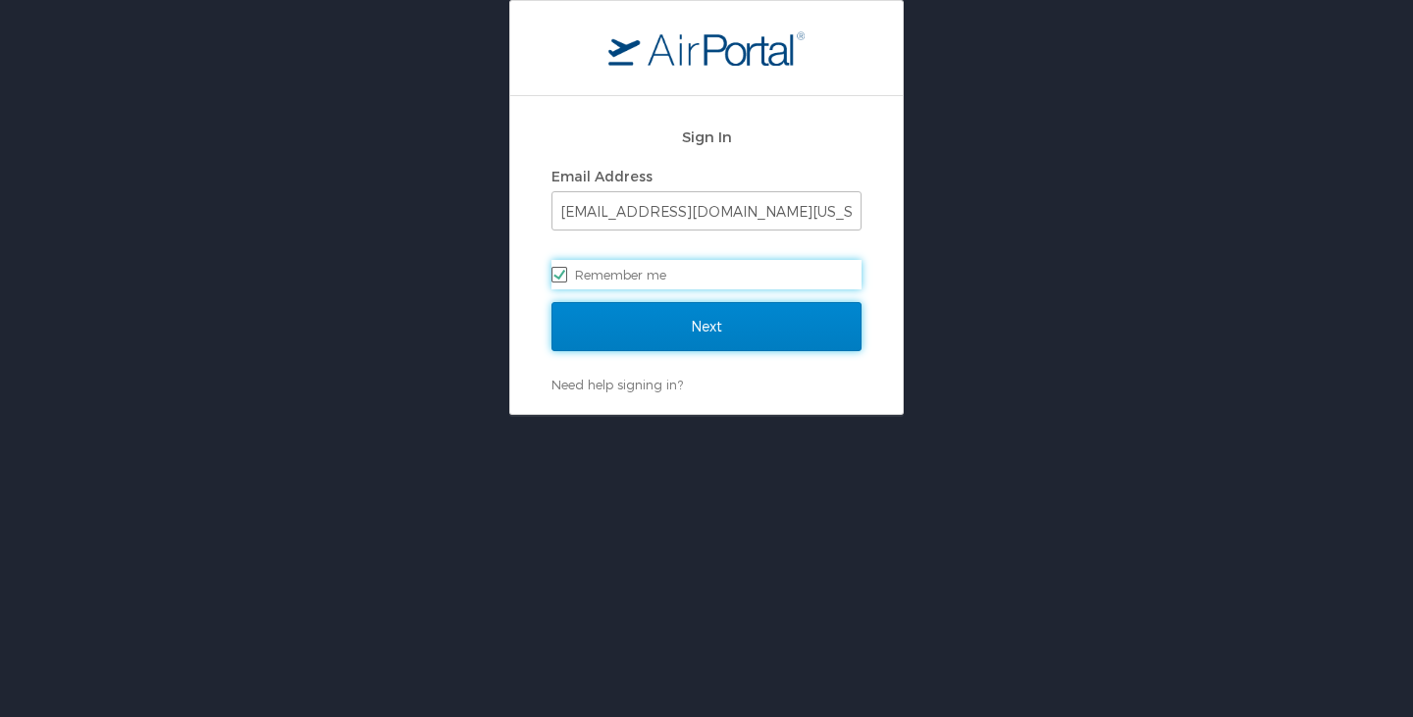
click at [631, 332] on input "Next" at bounding box center [706, 326] width 310 height 49
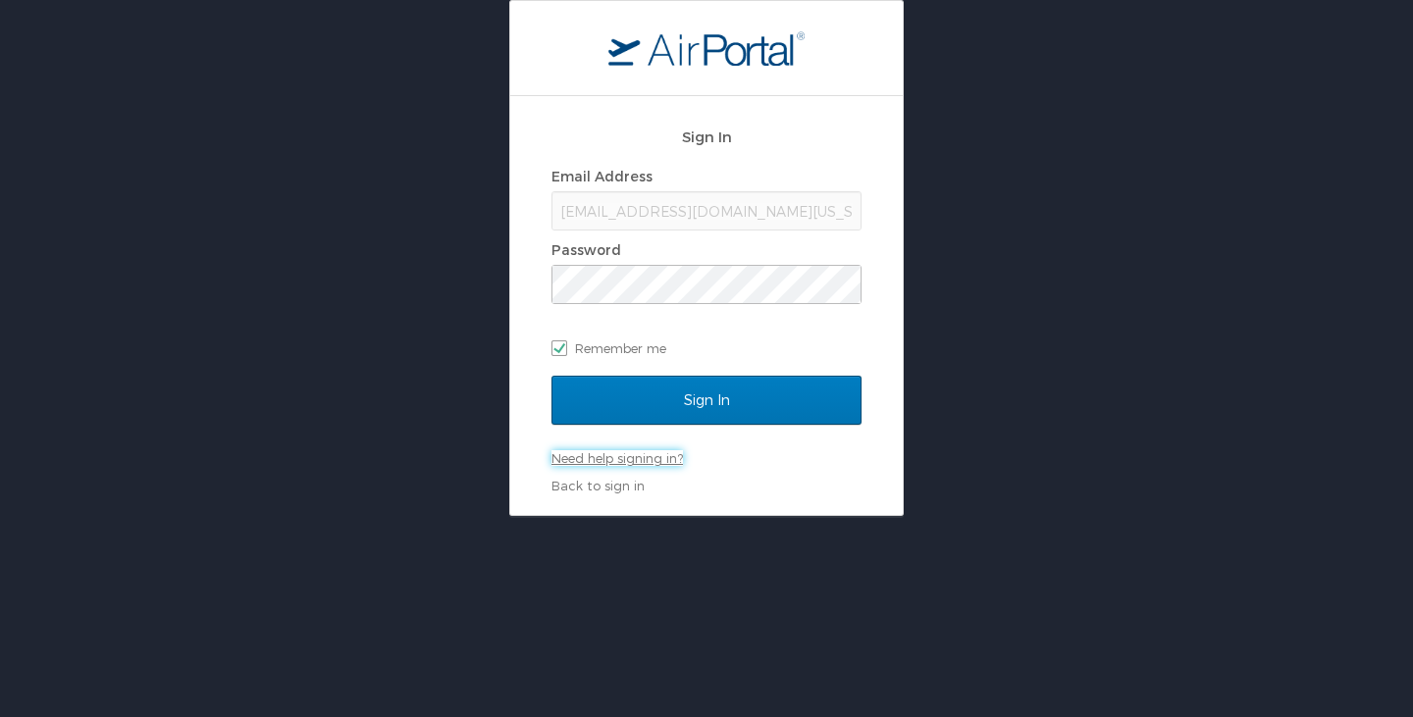
click at [621, 464] on link "Need help signing in?" at bounding box center [616, 458] width 131 height 16
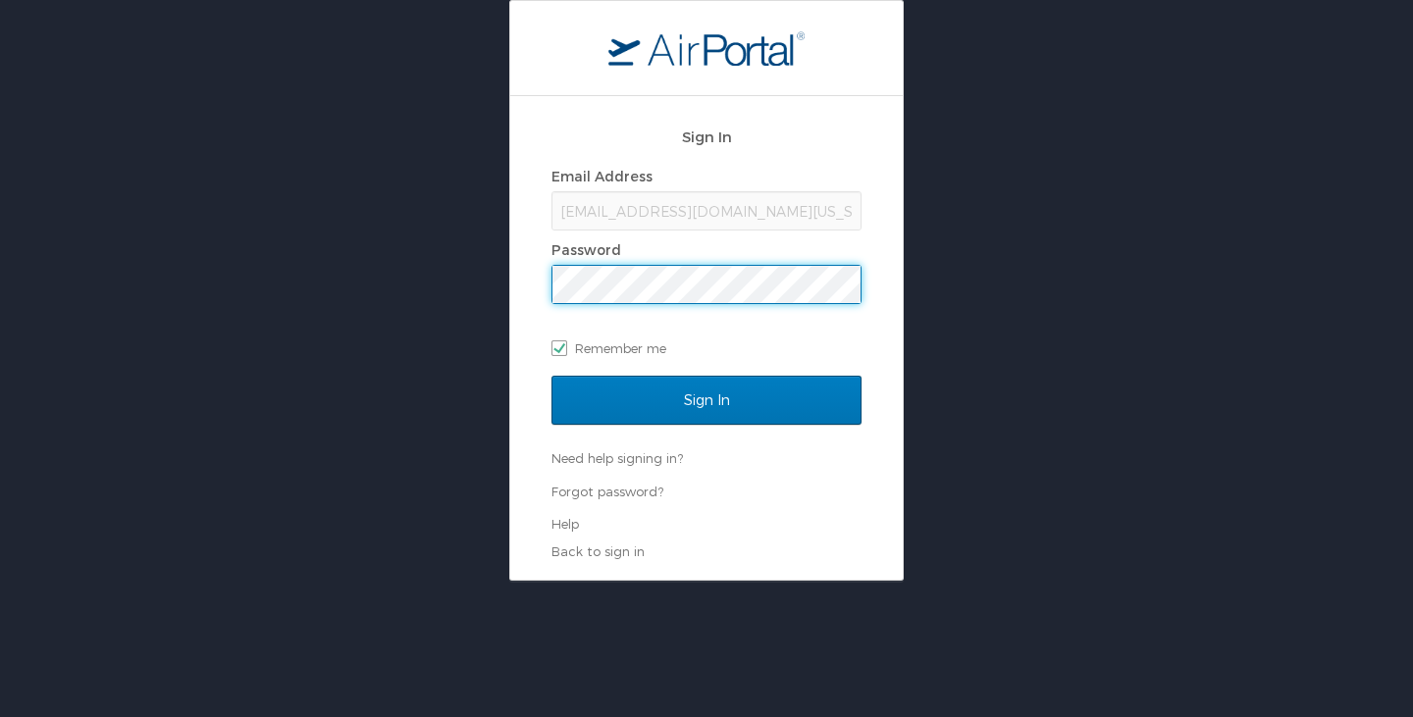
click at [551, 376] on input "Sign In" at bounding box center [706, 400] width 310 height 49
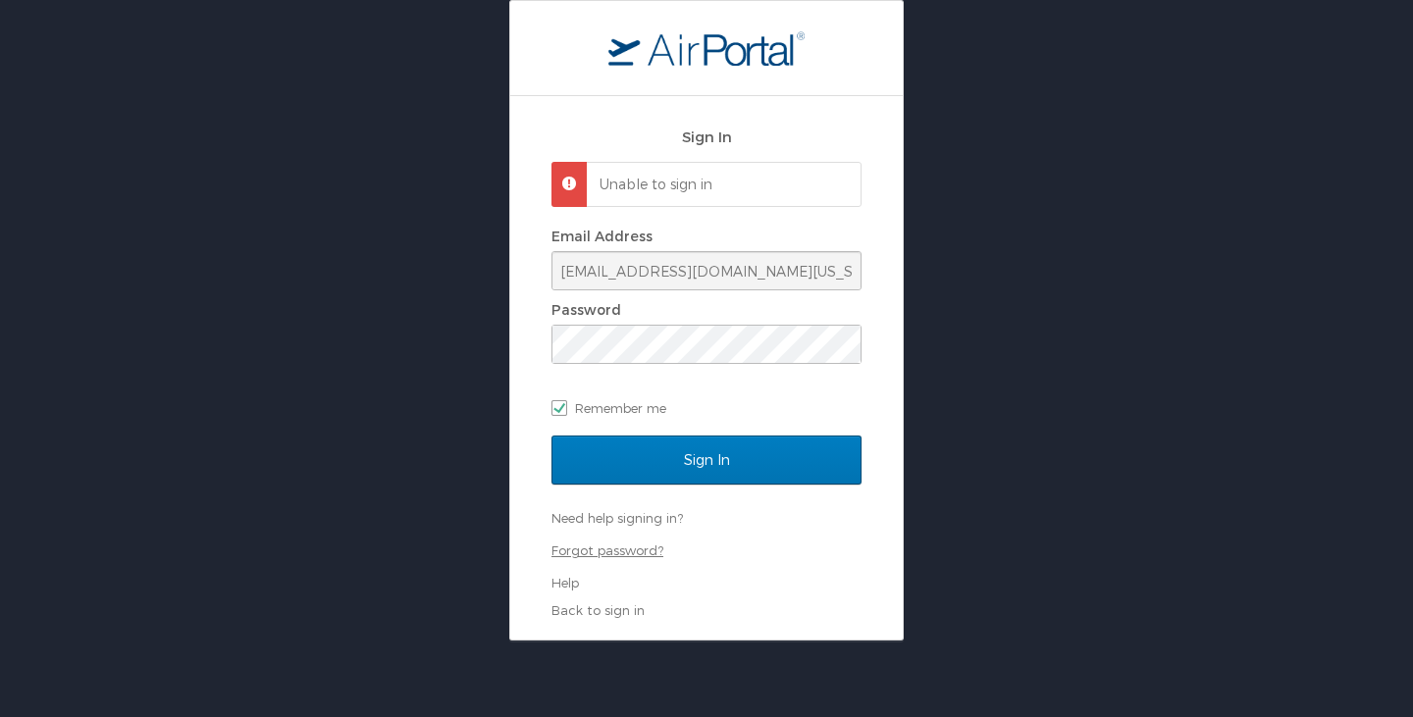
click at [600, 553] on link "Forgot password?" at bounding box center [607, 551] width 112 height 16
